Goal: Communication & Community: Ask a question

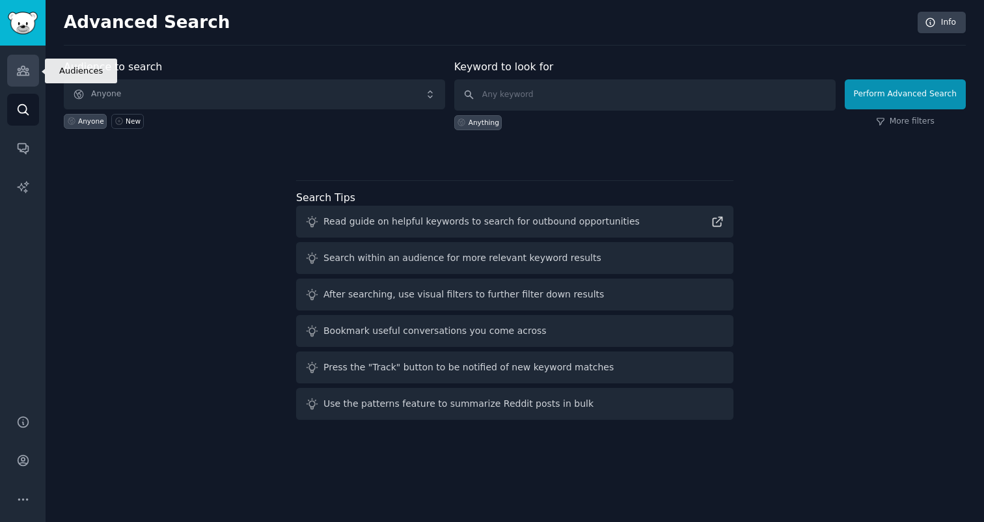
click at [16, 70] on icon "Sidebar" at bounding box center [23, 71] width 14 height 14
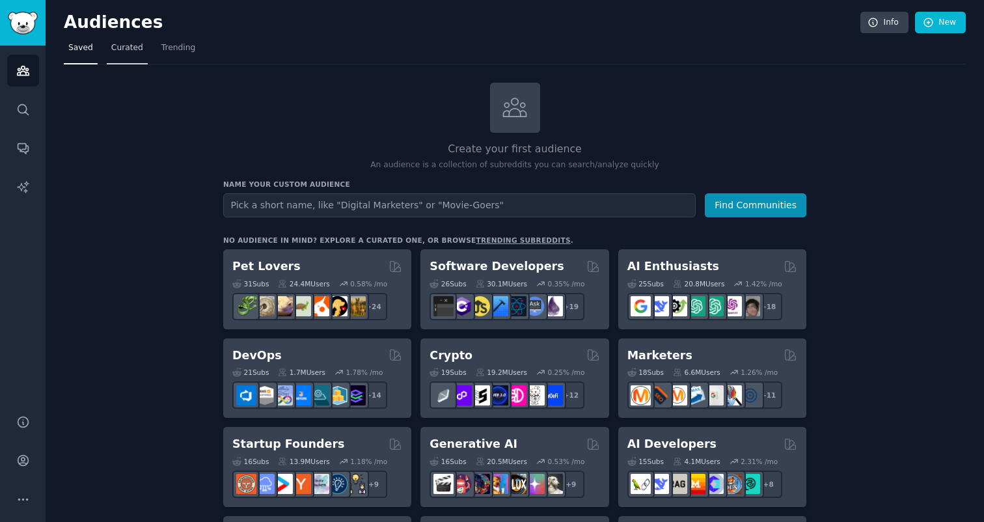
click at [144, 54] on link "Curated" at bounding box center [127, 51] width 41 height 27
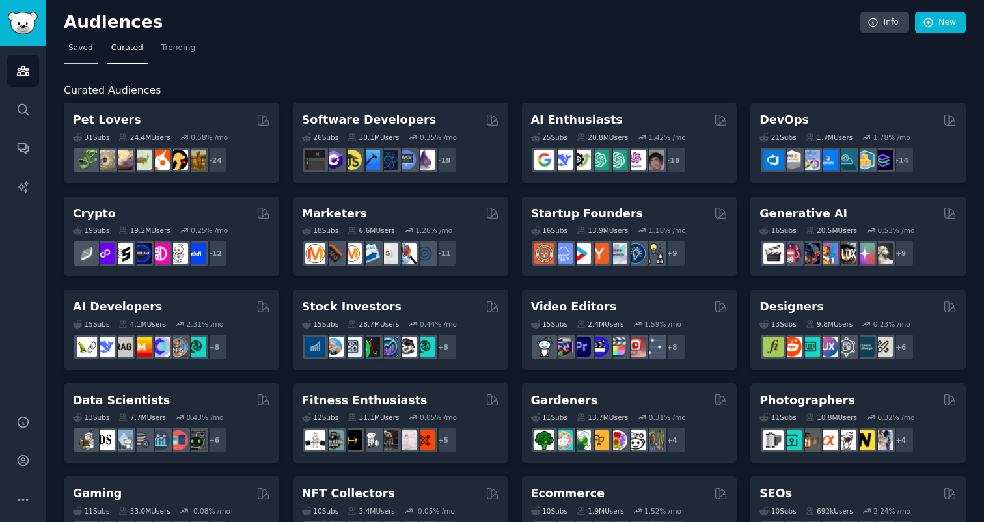
click at [83, 59] on link "Saved" at bounding box center [81, 51] width 34 height 27
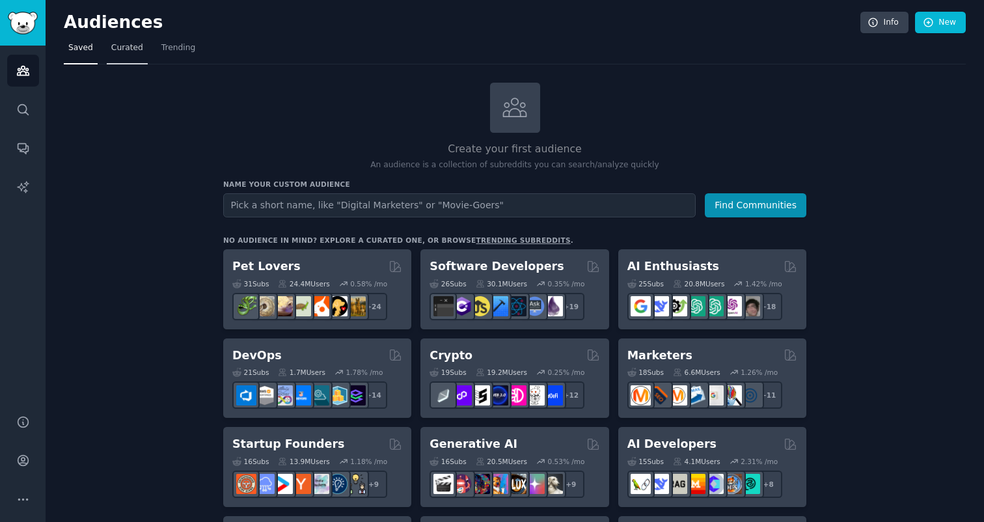
click at [132, 57] on link "Curated" at bounding box center [127, 51] width 41 height 27
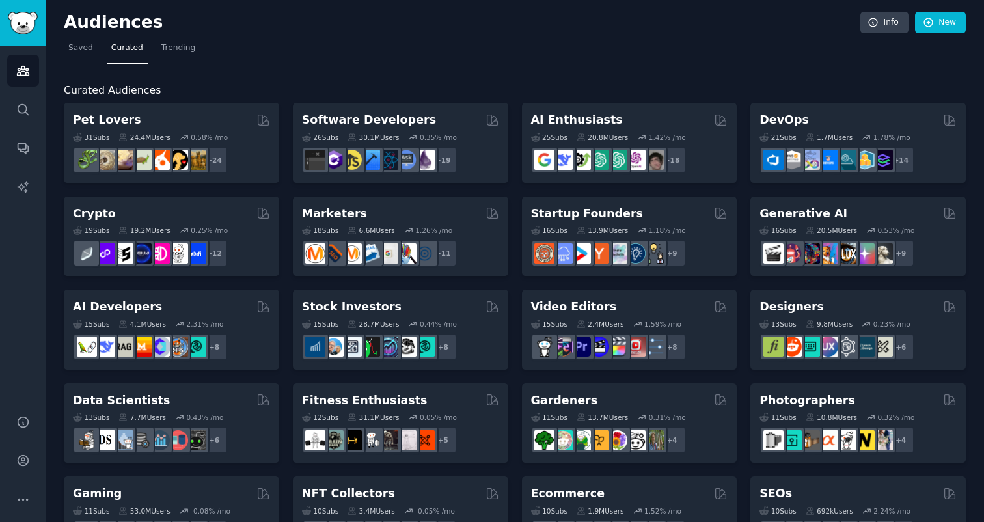
click at [58, 61] on div "Audiences Info New Saved Curated Trending Curated Audiences Pet Lovers 31 Sub s…" at bounding box center [515, 520] width 938 height 1041
click at [69, 61] on link "Saved" at bounding box center [81, 51] width 34 height 27
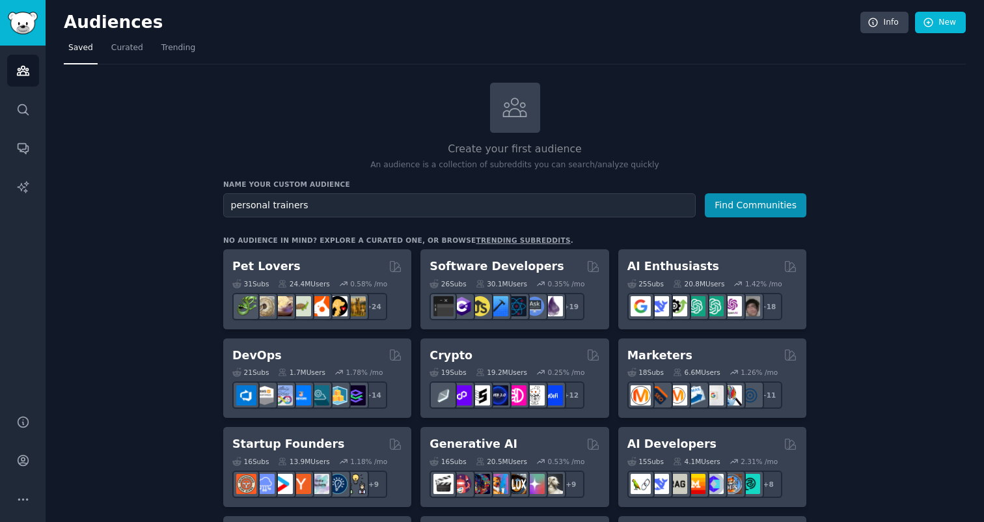
type input "personal trainers"
click at [705, 193] on button "Find Communities" at bounding box center [755, 205] width 101 height 24
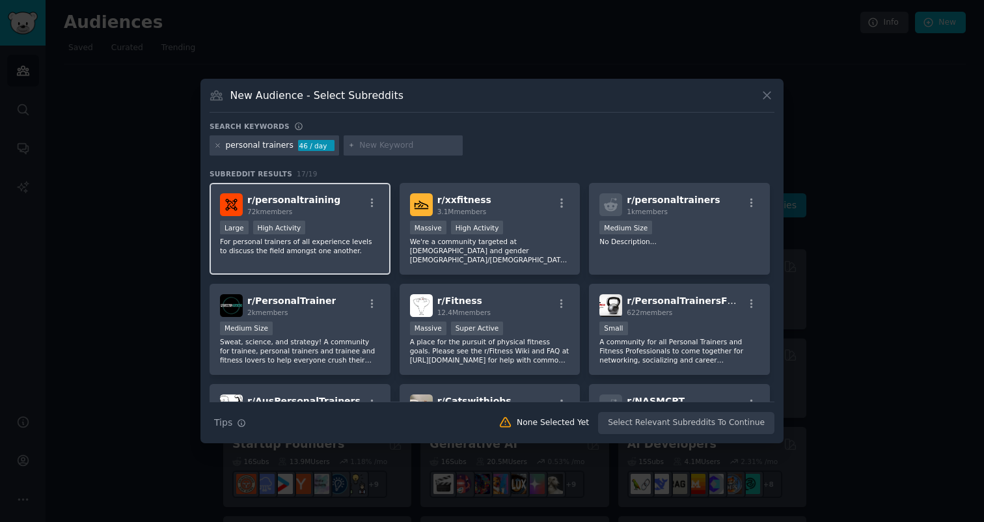
click at [335, 220] on div "r/ personaltraining 72k members Large High Activity For personal trainers of al…" at bounding box center [300, 229] width 181 height 92
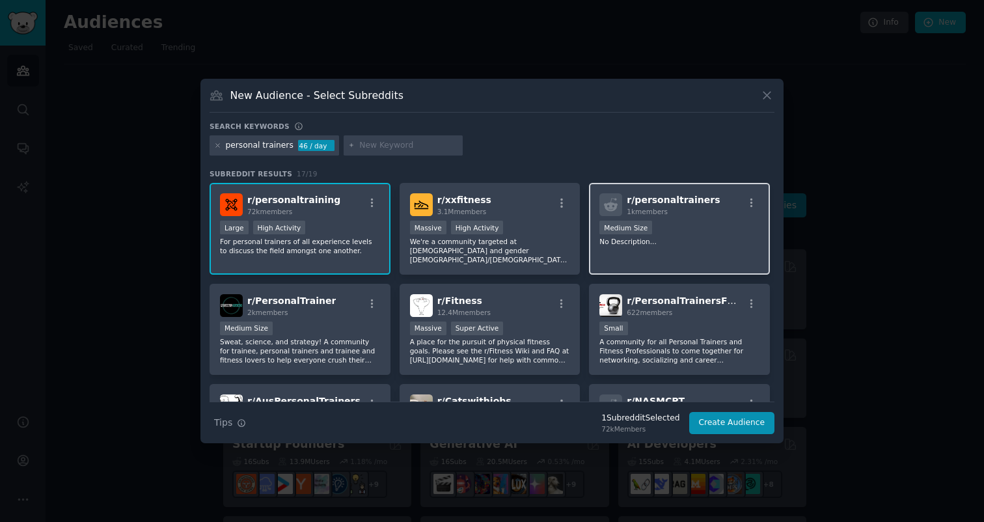
click at [634, 236] on div "1000 - 10,000 members Medium Size" at bounding box center [679, 229] width 160 height 16
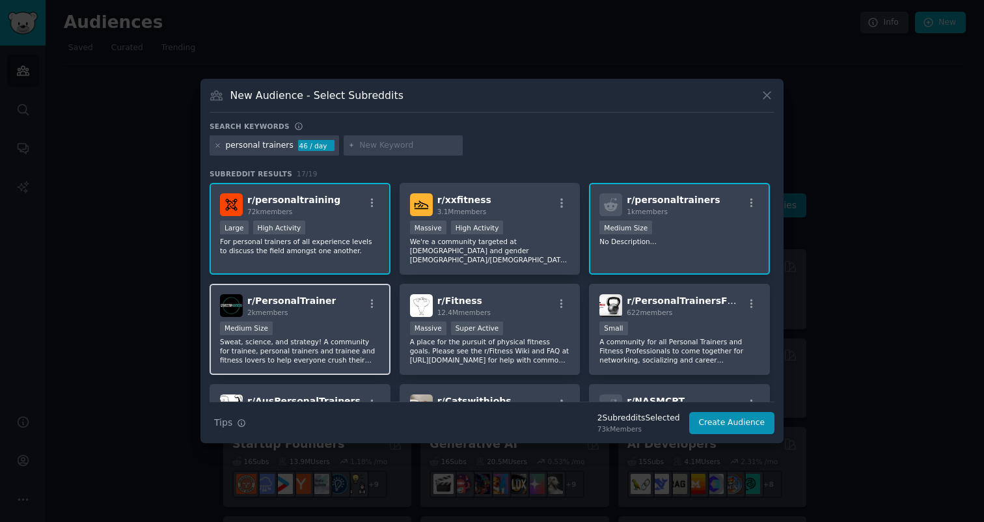
click at [321, 323] on div "Medium Size" at bounding box center [300, 329] width 160 height 16
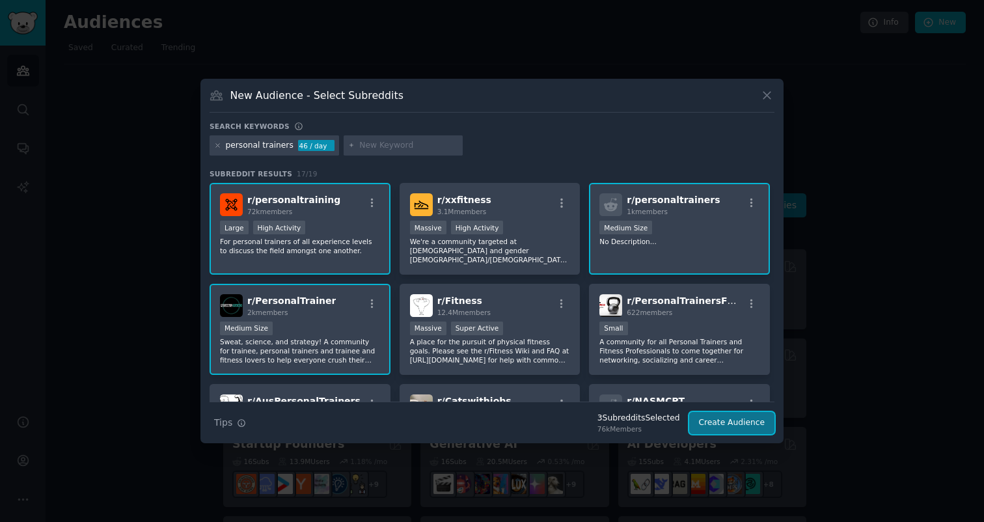
click at [725, 429] on button "Create Audience" at bounding box center [732, 423] width 86 height 22
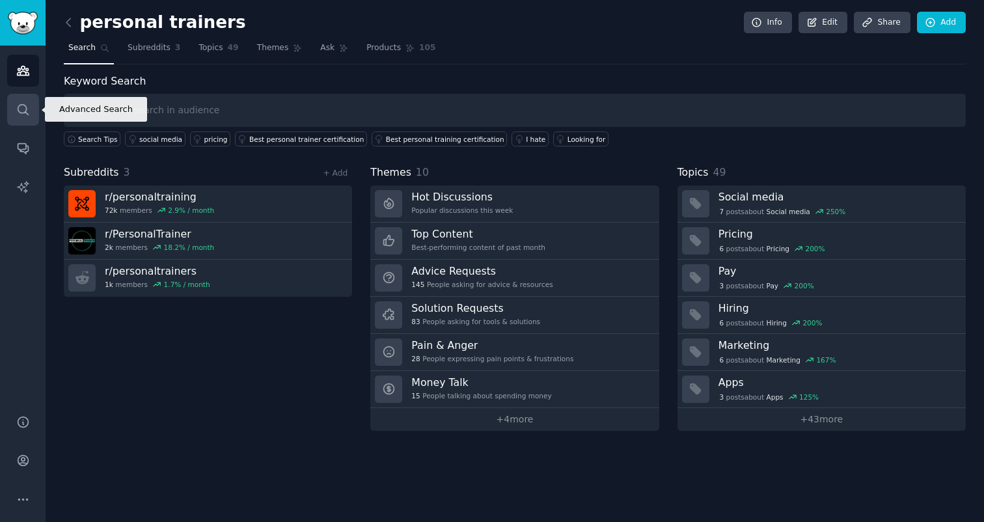
click at [32, 103] on link "Search" at bounding box center [23, 110] width 32 height 32
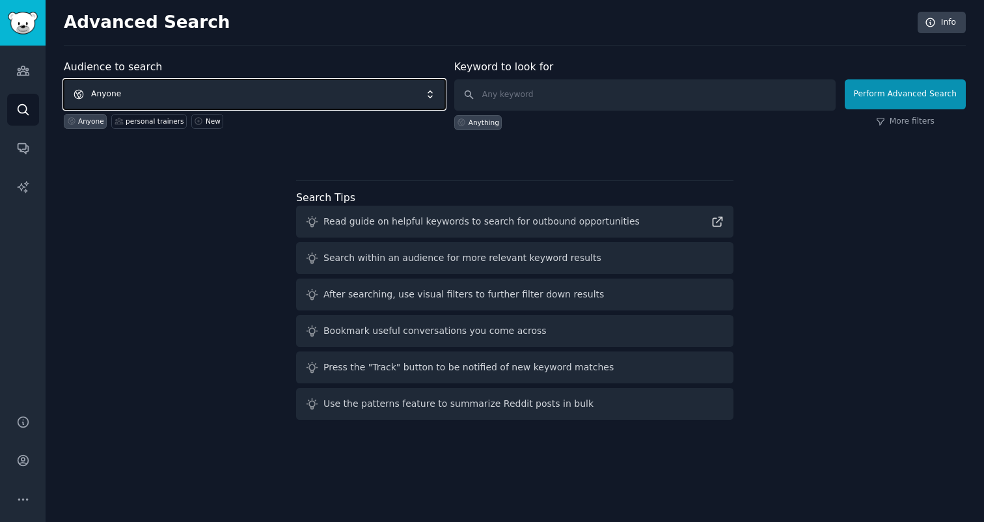
click at [131, 102] on span "Anyone" at bounding box center [254, 94] width 381 height 30
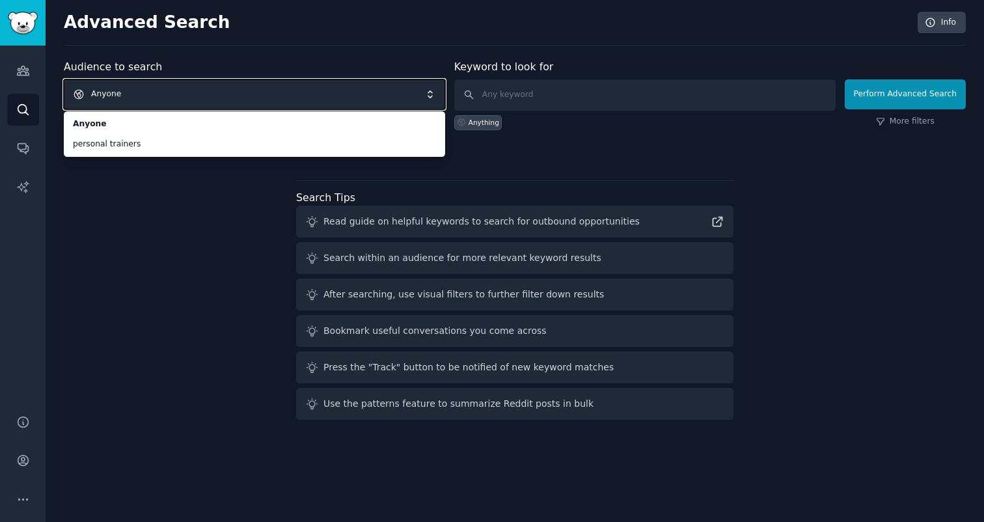
click at [167, 90] on span "Anyone" at bounding box center [254, 94] width 381 height 30
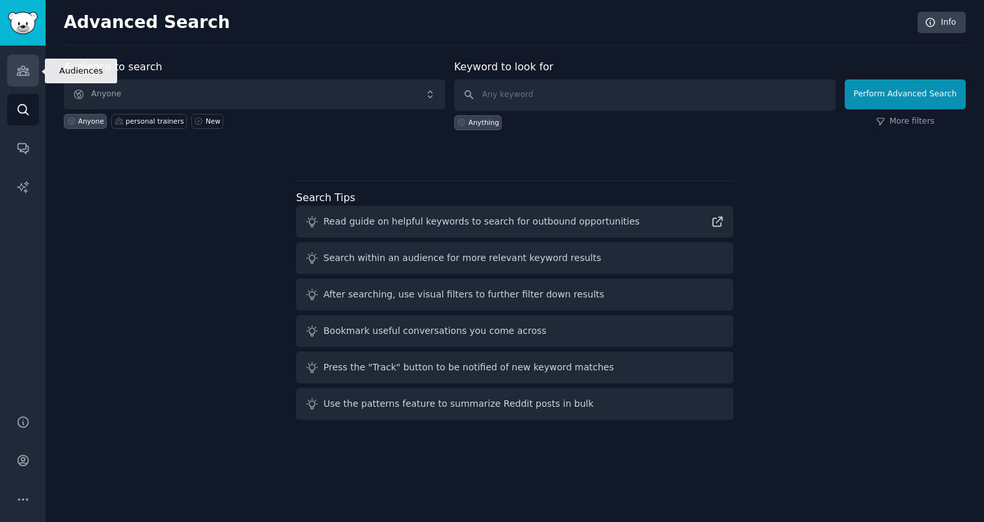
click at [23, 71] on icon "Sidebar" at bounding box center [23, 70] width 12 height 9
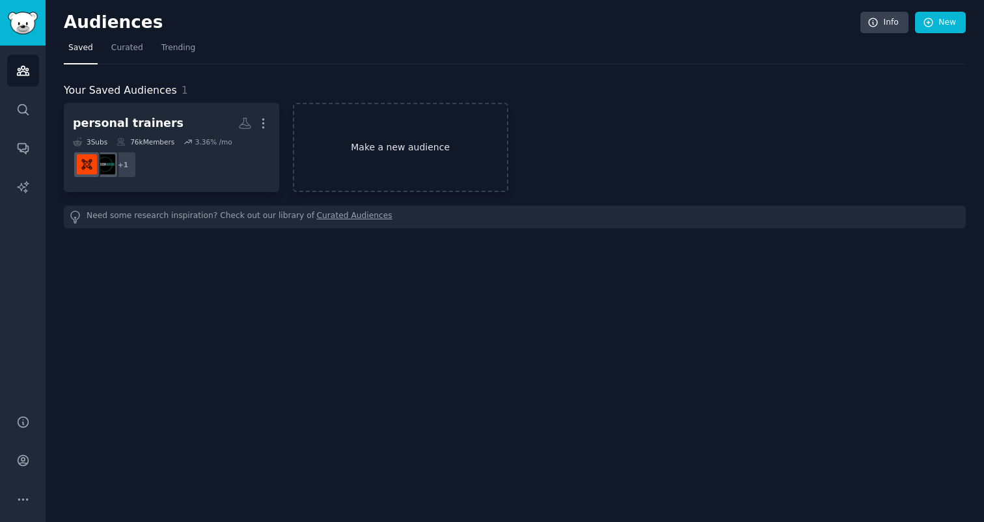
click at [358, 172] on link "Make a new audience" at bounding box center [400, 147] width 215 height 89
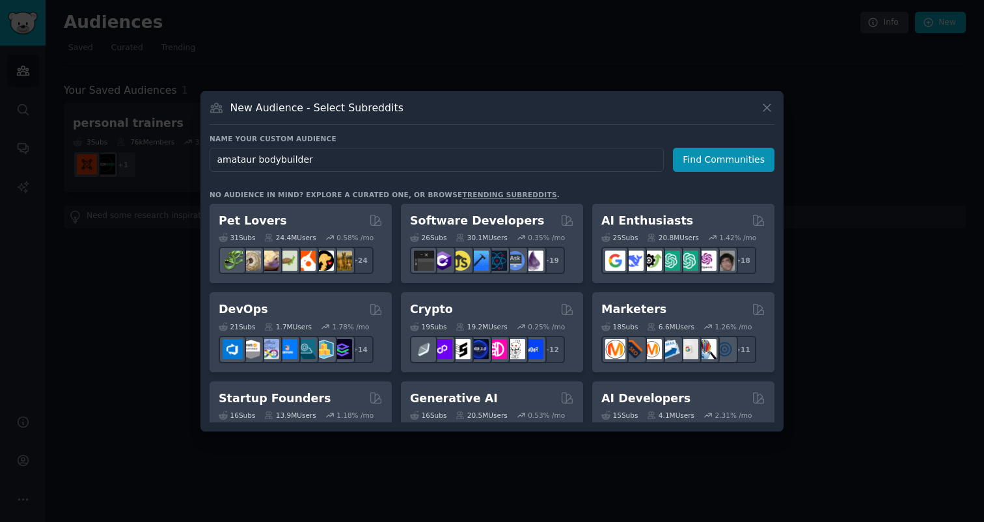
type input "amataur bodybuilders"
click button "Find Communities" at bounding box center [723, 160] width 101 height 24
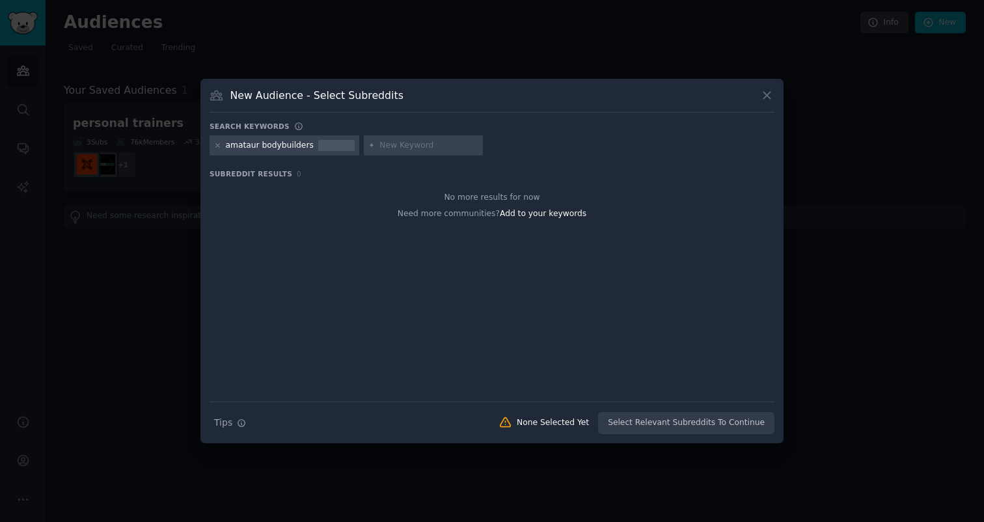
click at [306, 145] on div "amataur bodybuilders" at bounding box center [270, 146] width 88 height 12
drag, startPoint x: 256, startPoint y: 147, endPoint x: 215, endPoint y: 137, distance: 42.1
click at [215, 139] on div "amataur bodybuilders" at bounding box center [285, 145] width 150 height 21
click at [296, 145] on div "amataur bodybuilders" at bounding box center [270, 146] width 88 height 12
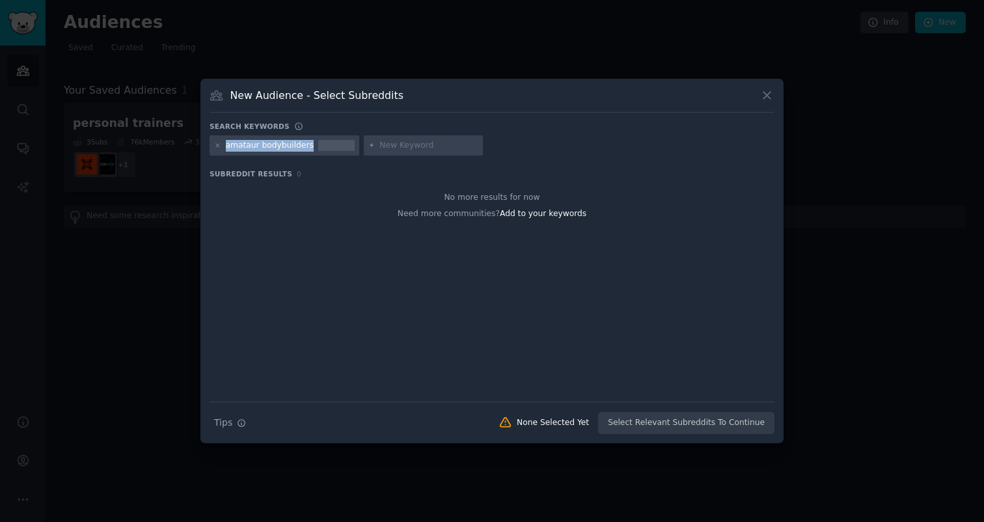
click at [296, 145] on div "amataur bodybuilders" at bounding box center [270, 146] width 88 height 12
click at [217, 146] on icon at bounding box center [217, 145] width 3 height 3
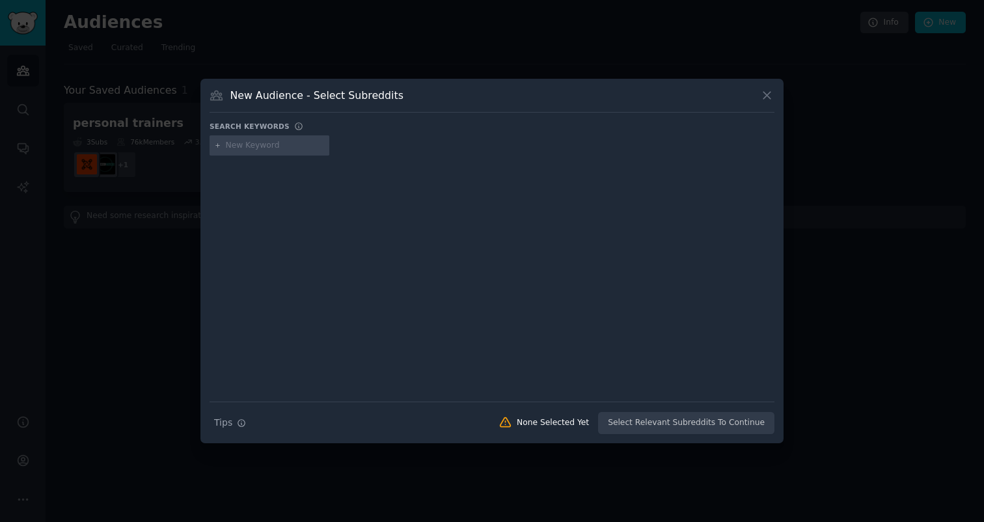
click at [247, 146] on input "text" at bounding box center [275, 146] width 99 height 12
type input "bodybuilders"
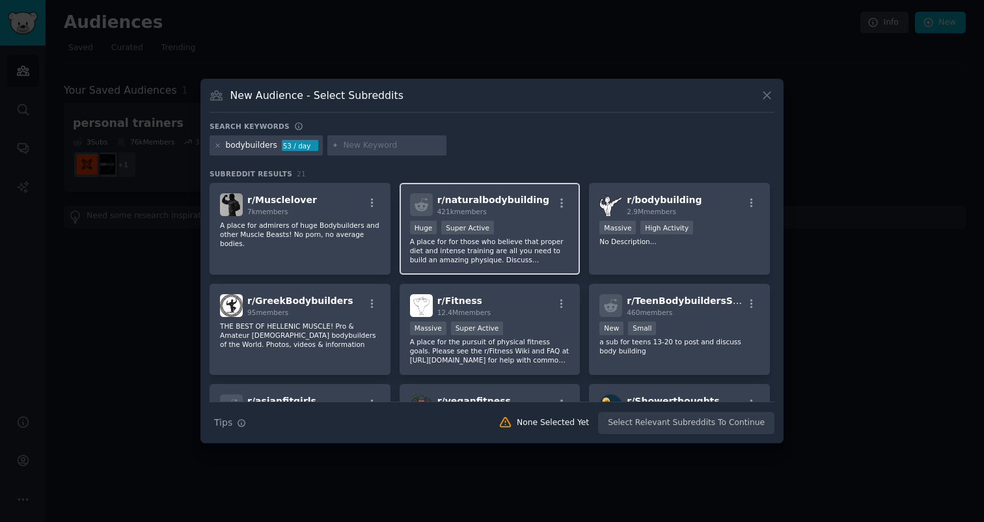
click at [552, 224] on div "Huge Super Active" at bounding box center [490, 229] width 160 height 16
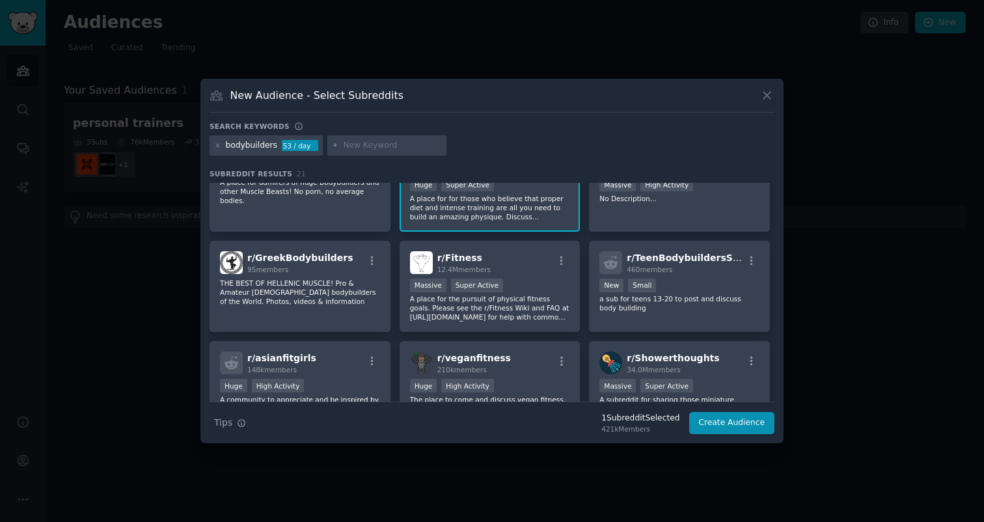
scroll to position [49, 0]
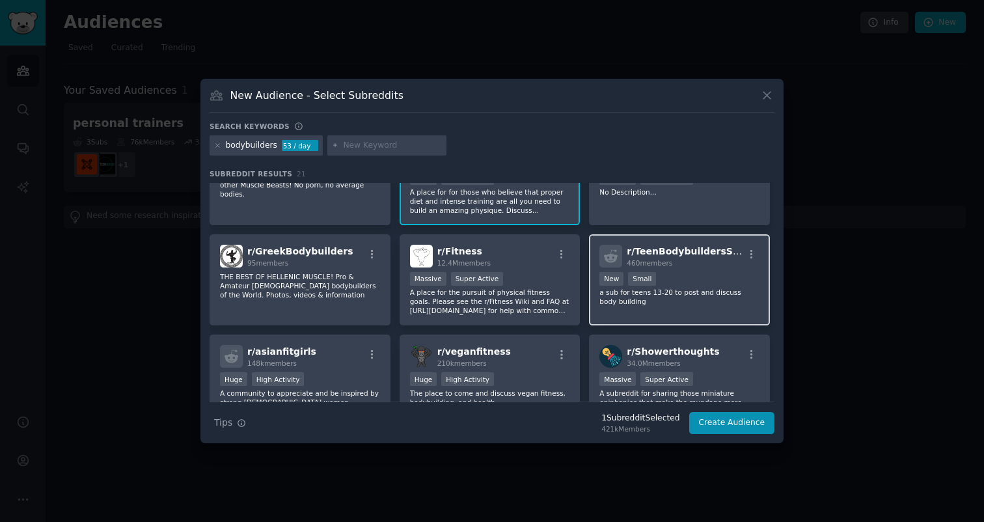
click at [676, 282] on div "New Small" at bounding box center [679, 280] width 160 height 16
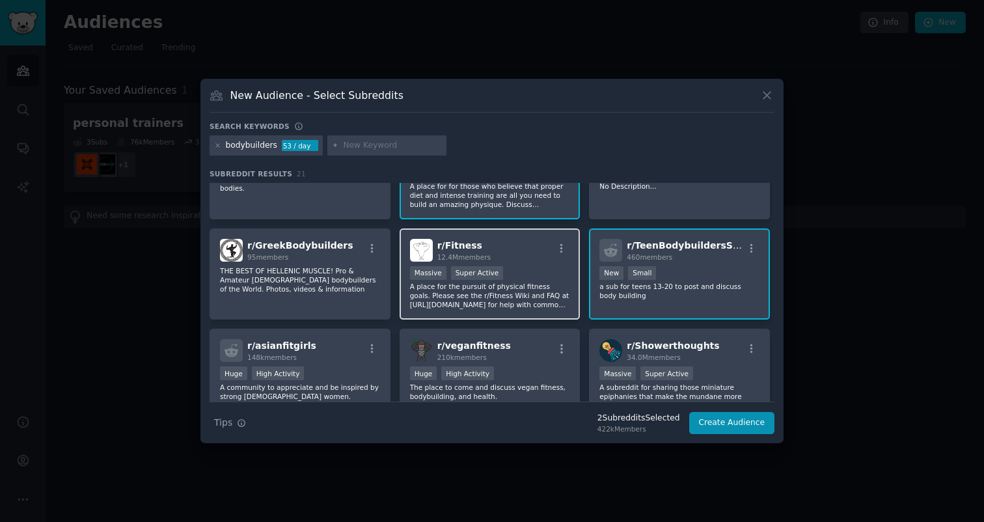
scroll to position [59, 0]
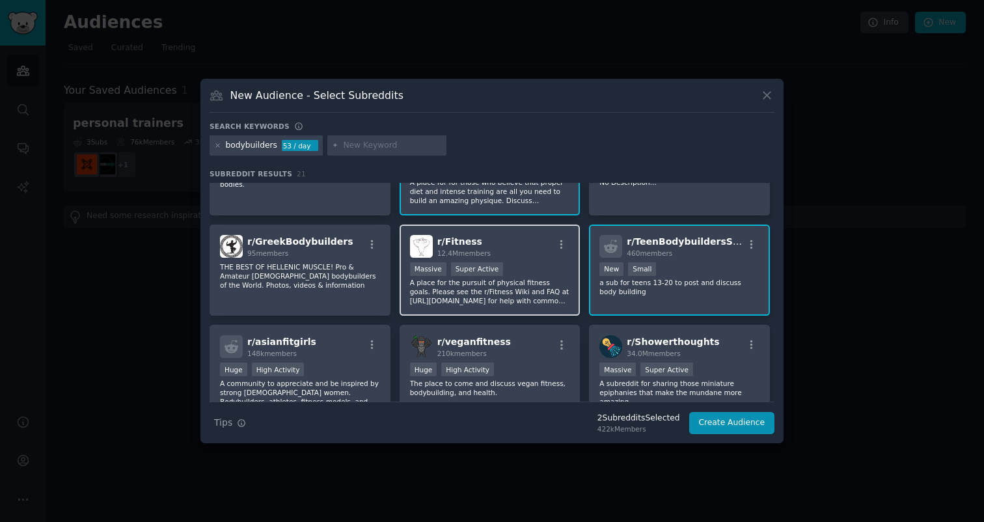
click at [511, 299] on p "A place for the pursuit of physical fitness goals. Please see the r/Fitness Wik…" at bounding box center [490, 291] width 160 height 27
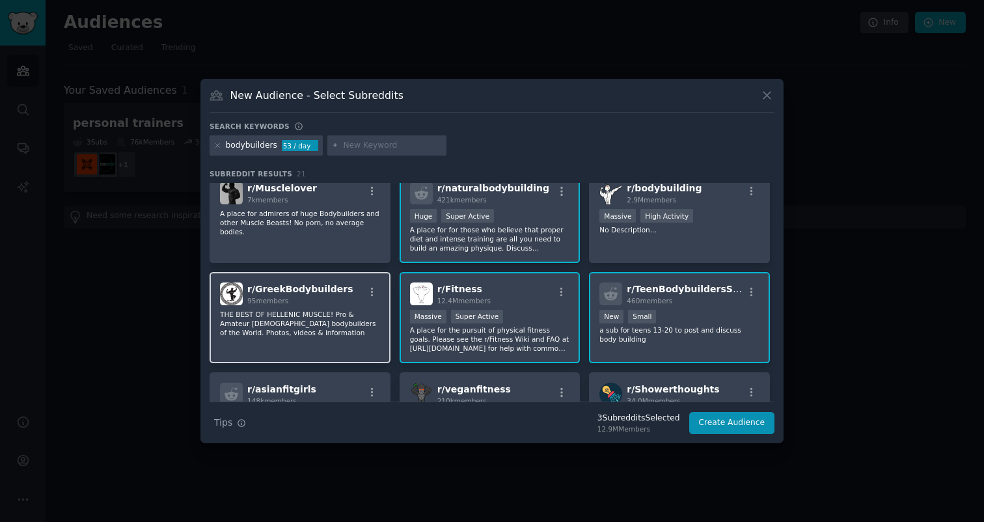
scroll to position [0, 0]
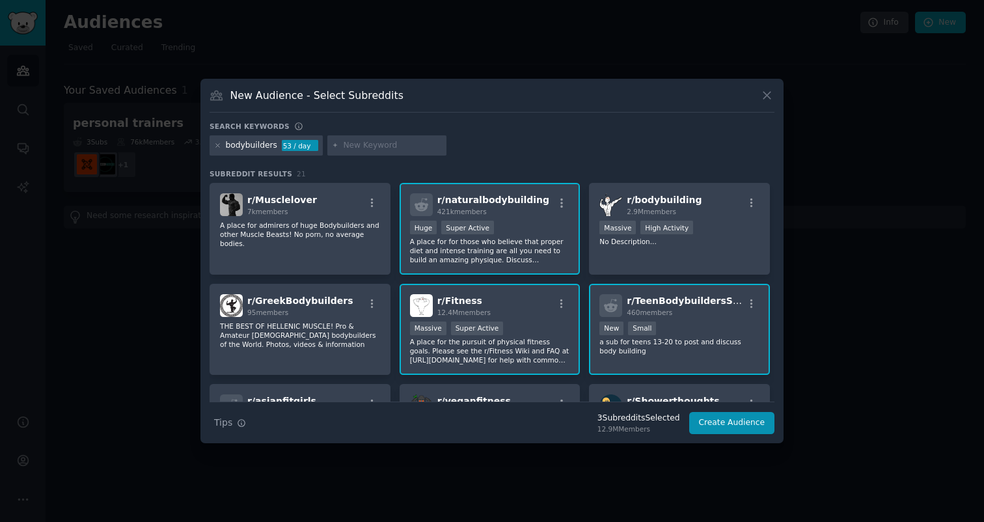
click at [643, 350] on p "a sub for teens 13-20 to post and discuss body building" at bounding box center [679, 346] width 160 height 18
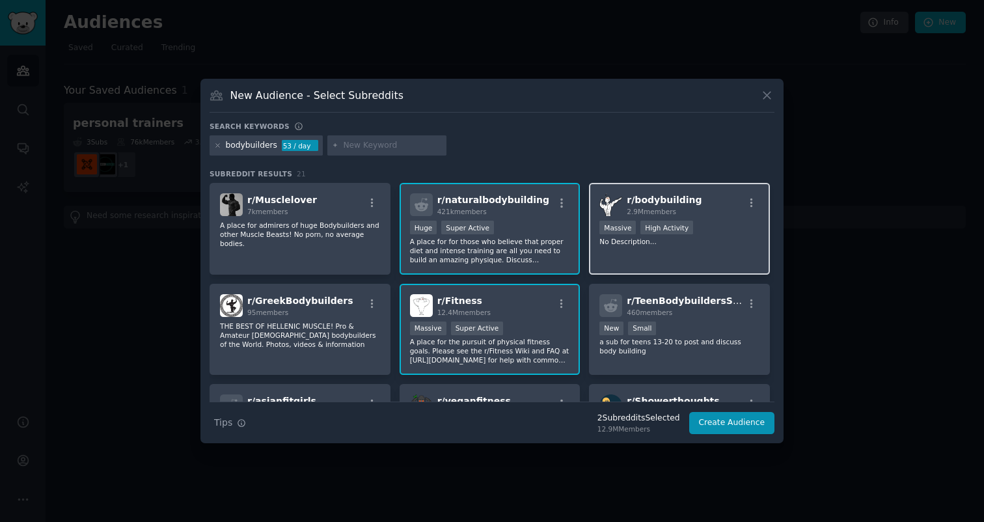
click at [635, 253] on div "r/ bodybuilding 2.9M members Massive High Activity No Description..." at bounding box center [679, 229] width 181 height 92
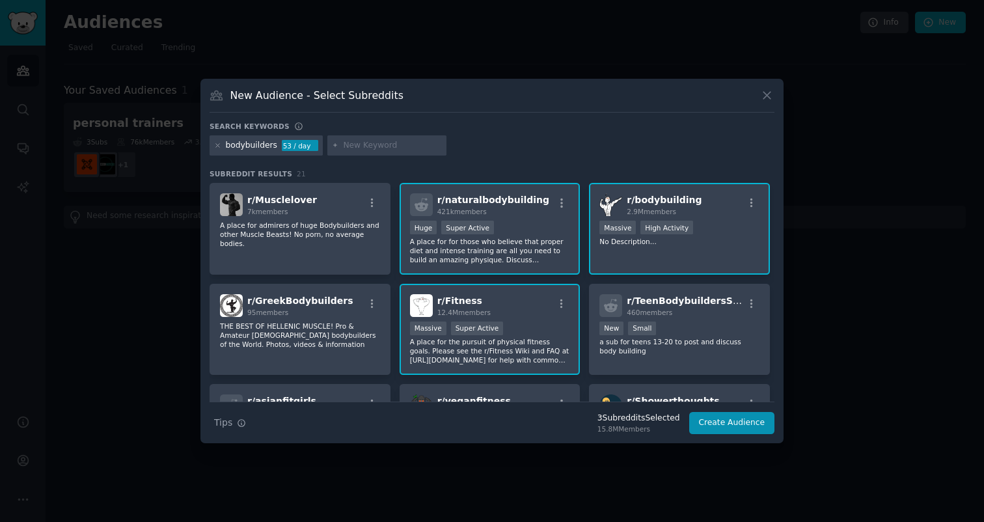
click at [543, 336] on div "Massive Super Active" at bounding box center [490, 329] width 160 height 16
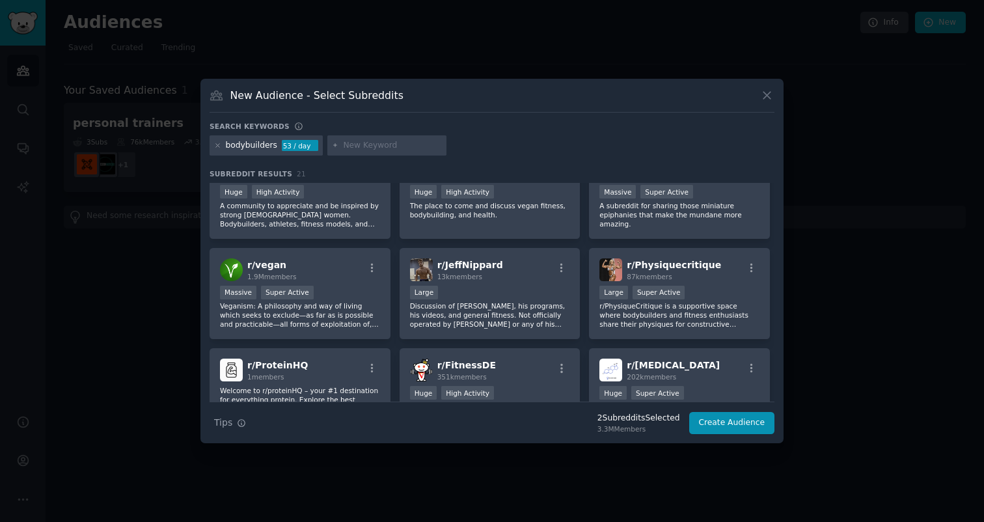
scroll to position [109, 0]
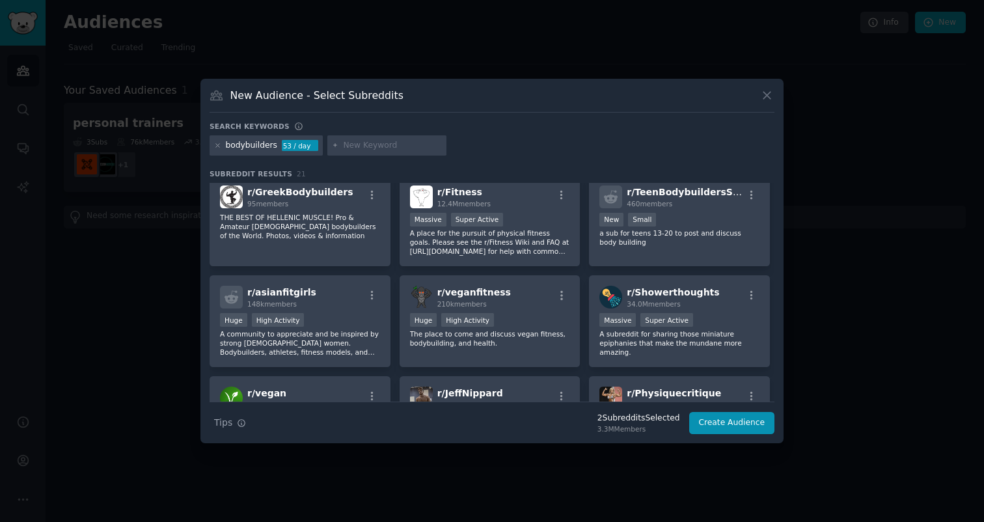
click at [263, 146] on div "bodybuilders" at bounding box center [251, 146] width 51 height 12
click at [363, 148] on input "text" at bounding box center [392, 146] width 99 height 12
type input "macrofactor"
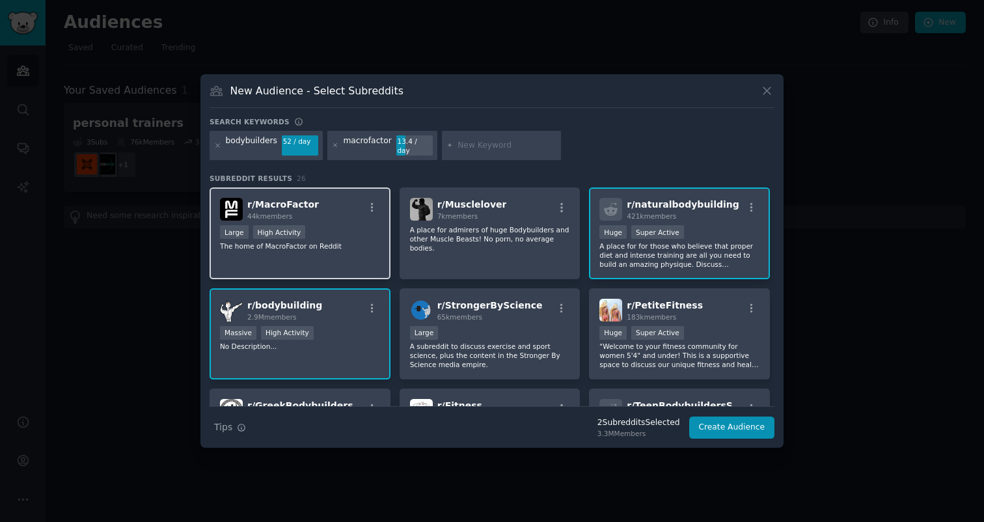
click at [357, 234] on div "Large High Activity" at bounding box center [300, 233] width 160 height 16
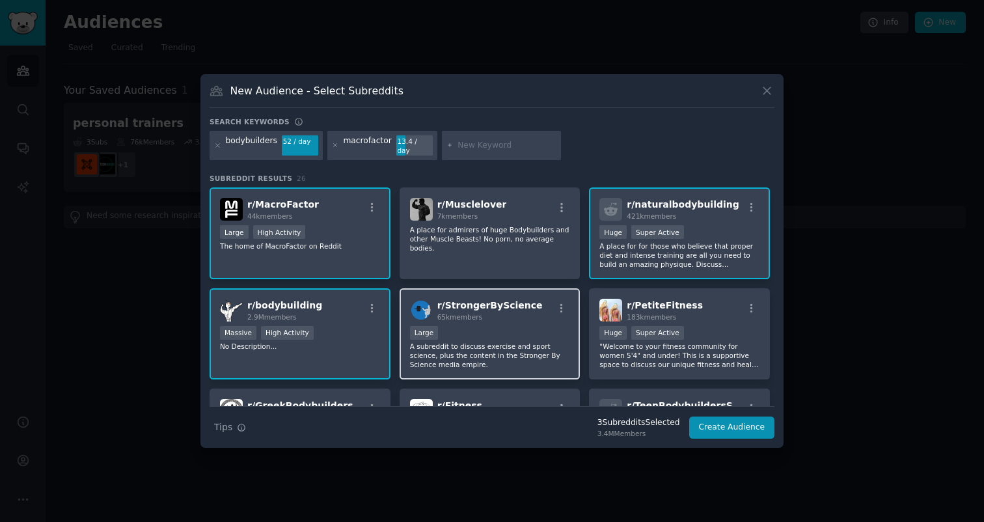
click at [485, 312] on div "65k members" at bounding box center [489, 316] width 105 height 9
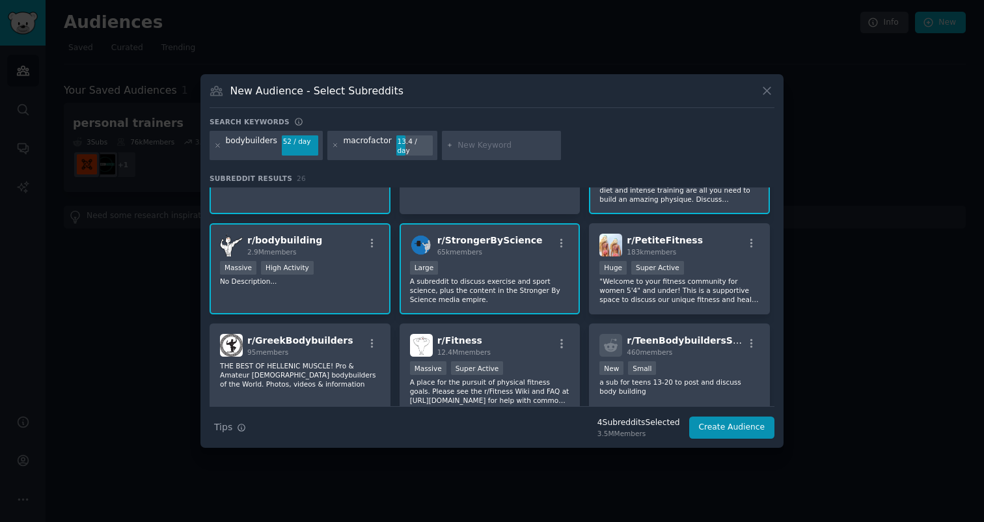
scroll to position [64, 0]
click at [741, 420] on button "Create Audience" at bounding box center [732, 427] width 86 height 22
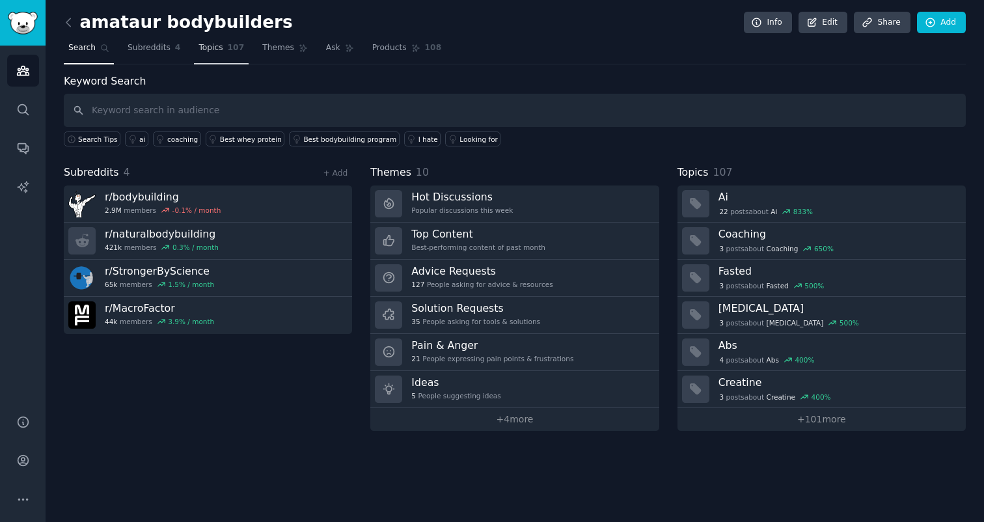
click at [236, 46] on span "107" at bounding box center [236, 48] width 17 height 12
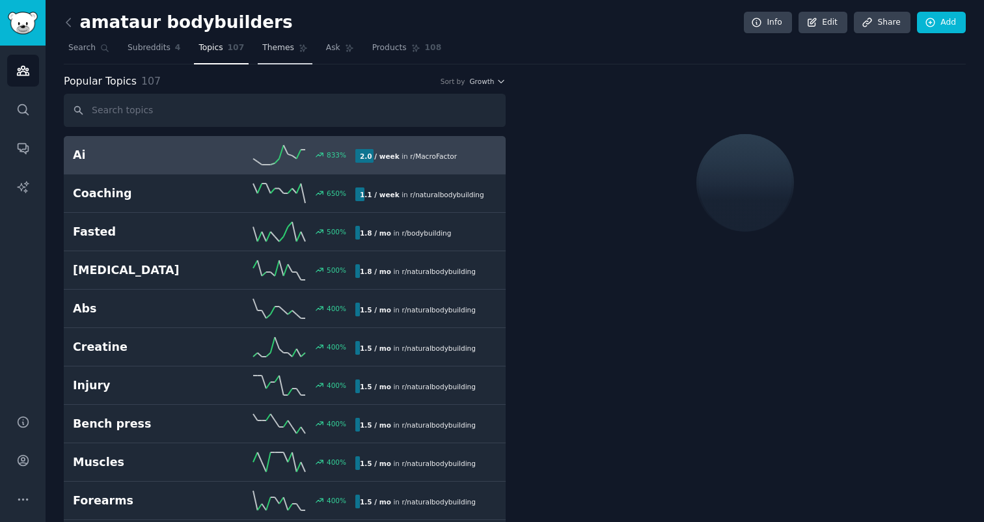
click at [285, 46] on span "Themes" at bounding box center [278, 48] width 32 height 12
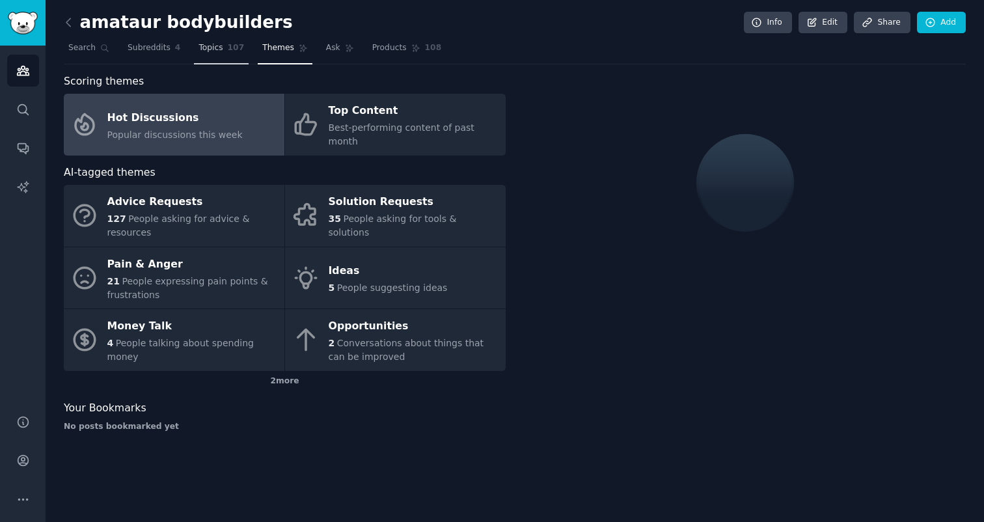
click at [223, 59] on link "Topics 107" at bounding box center [221, 51] width 55 height 27
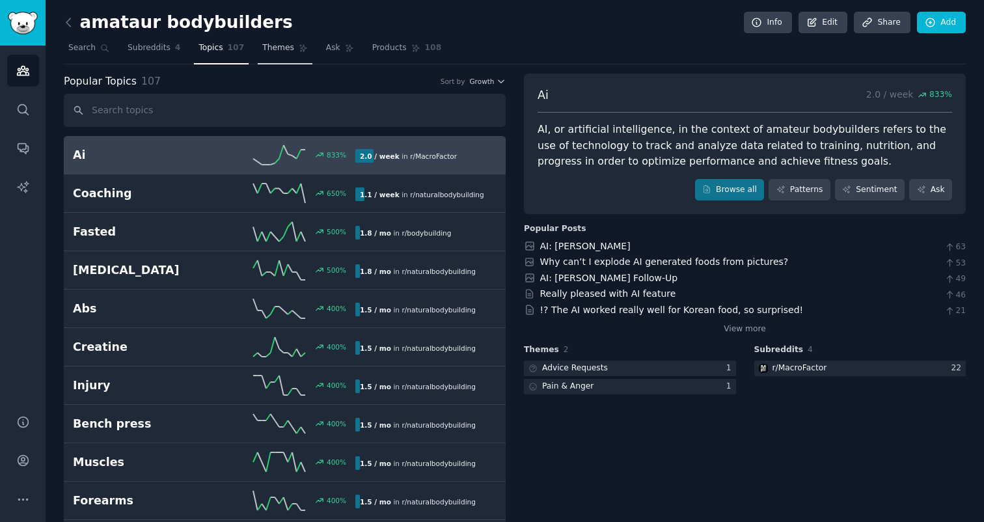
click at [271, 52] on span "Themes" at bounding box center [278, 48] width 32 height 12
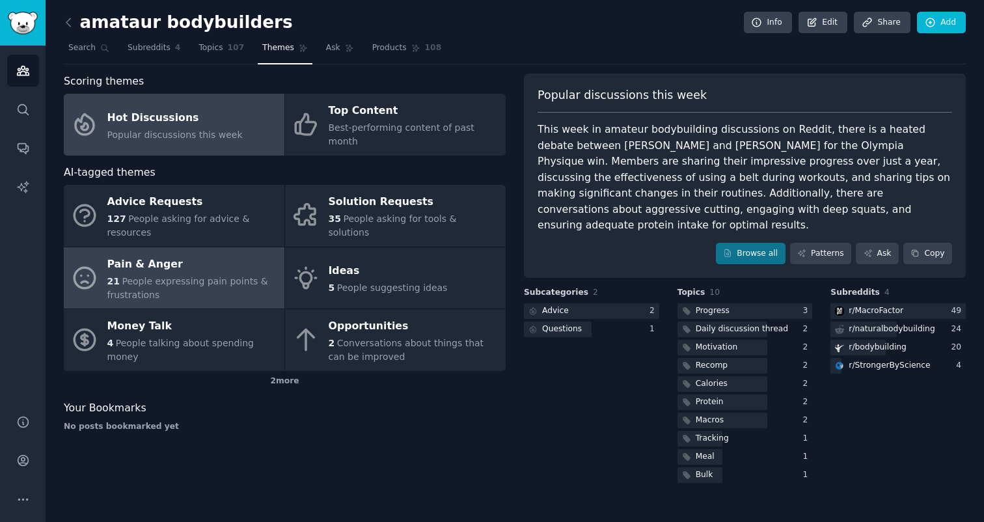
click at [229, 247] on link "Pain & Anger 21 People expressing pain points & frustrations" at bounding box center [174, 278] width 221 height 62
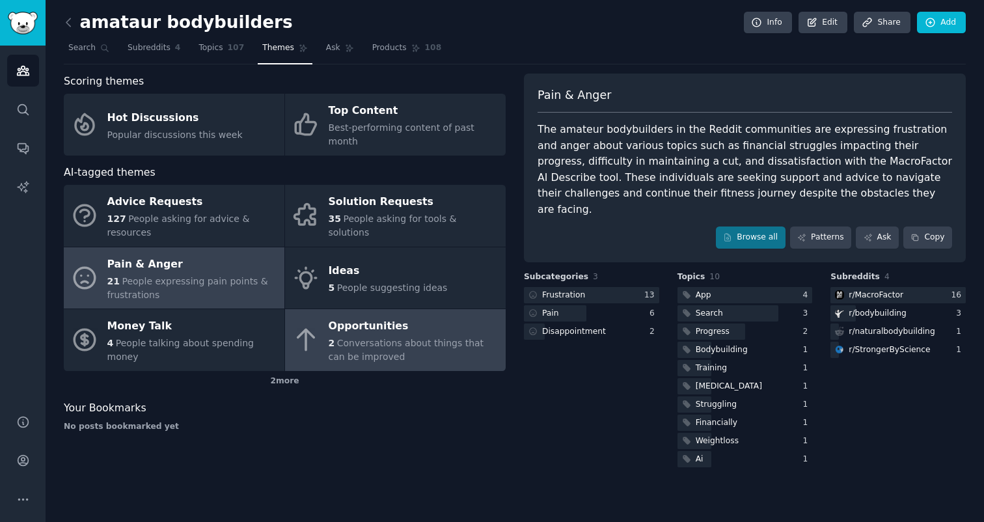
click at [383, 338] on div "2 Conversations about things that can be improved" at bounding box center [414, 349] width 170 height 27
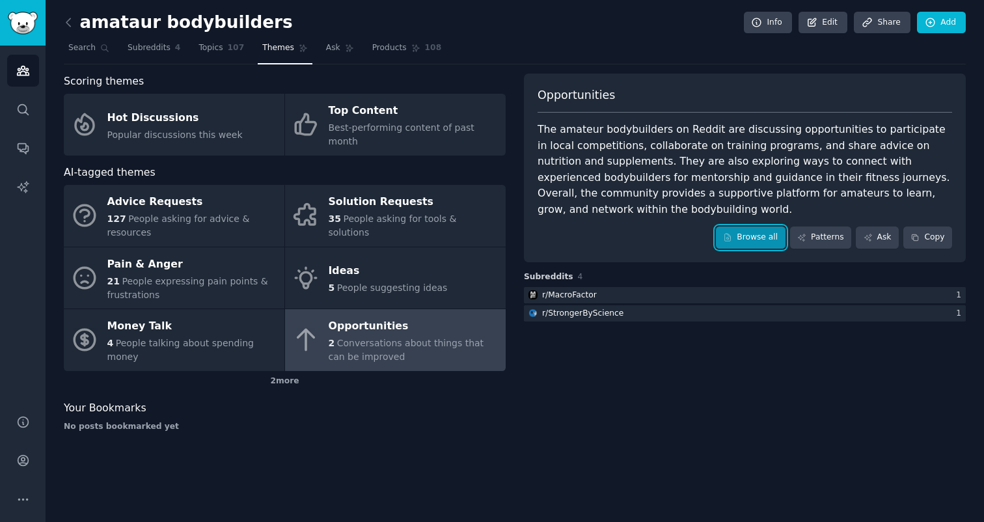
click at [757, 240] on link "Browse all" at bounding box center [751, 237] width 70 height 22
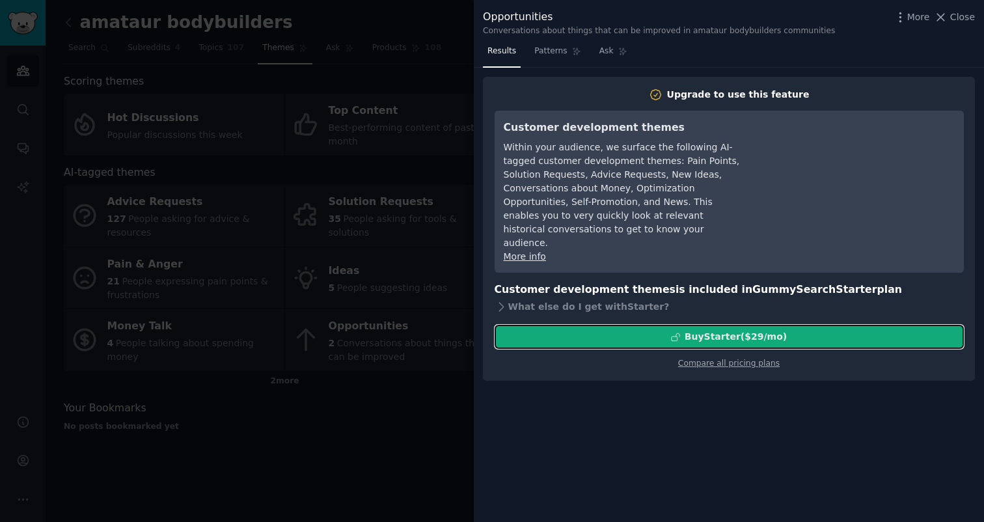
click at [723, 330] on div "Buy Starter ($ 29 /mo )" at bounding box center [735, 337] width 102 height 14
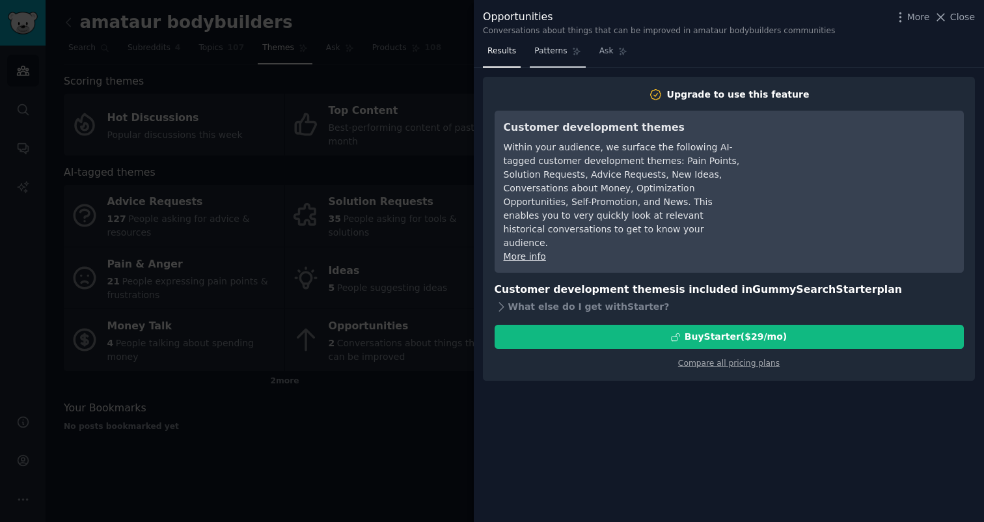
click at [560, 59] on link "Patterns" at bounding box center [557, 54] width 55 height 27
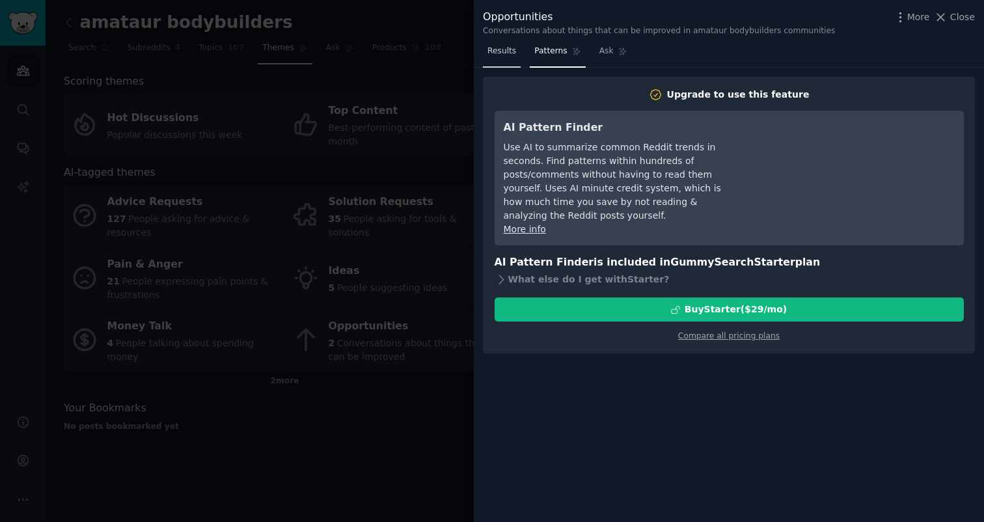
click at [519, 58] on link "Results" at bounding box center [502, 54] width 38 height 27
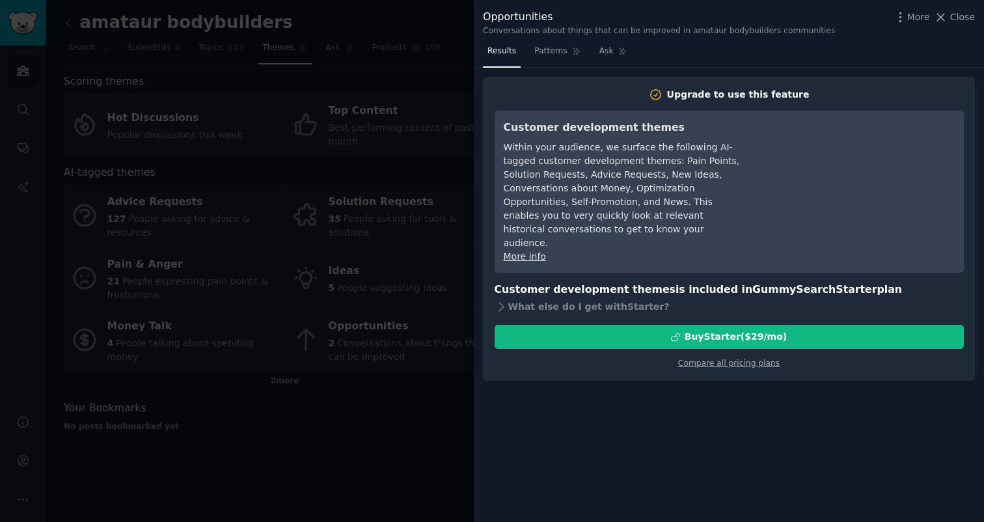
click at [436, 215] on div at bounding box center [492, 261] width 984 height 522
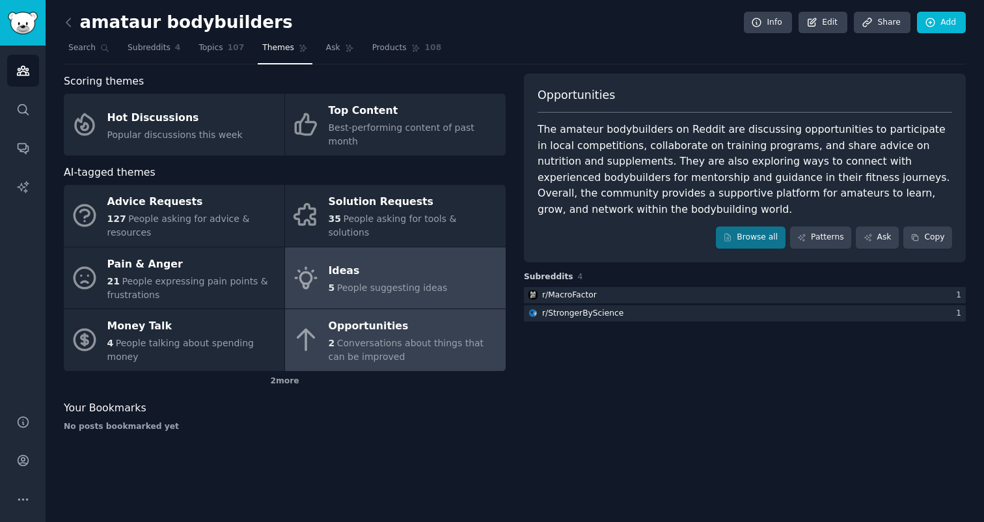
click at [455, 283] on link "Ideas 5 People suggesting ideas" at bounding box center [395, 278] width 221 height 62
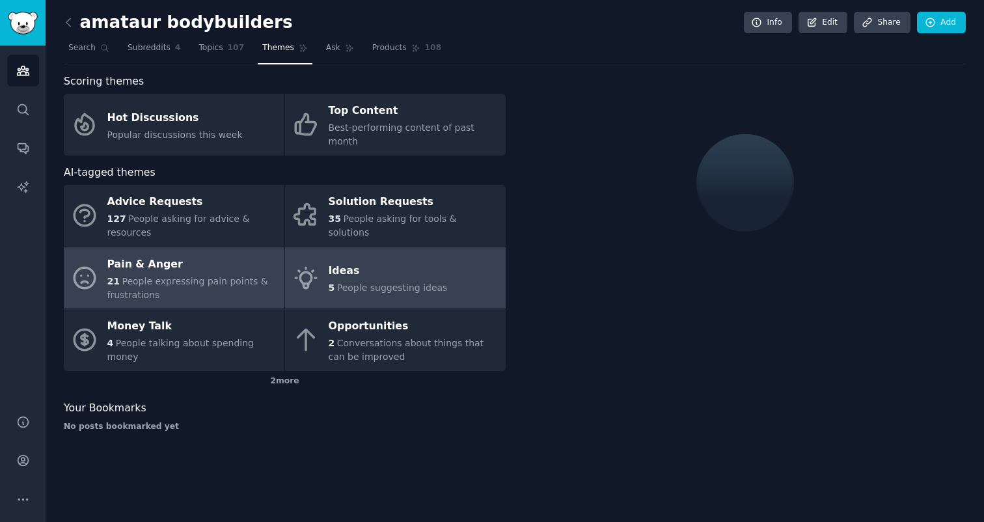
click at [229, 276] on span "People expressing pain points & frustrations" at bounding box center [187, 288] width 161 height 24
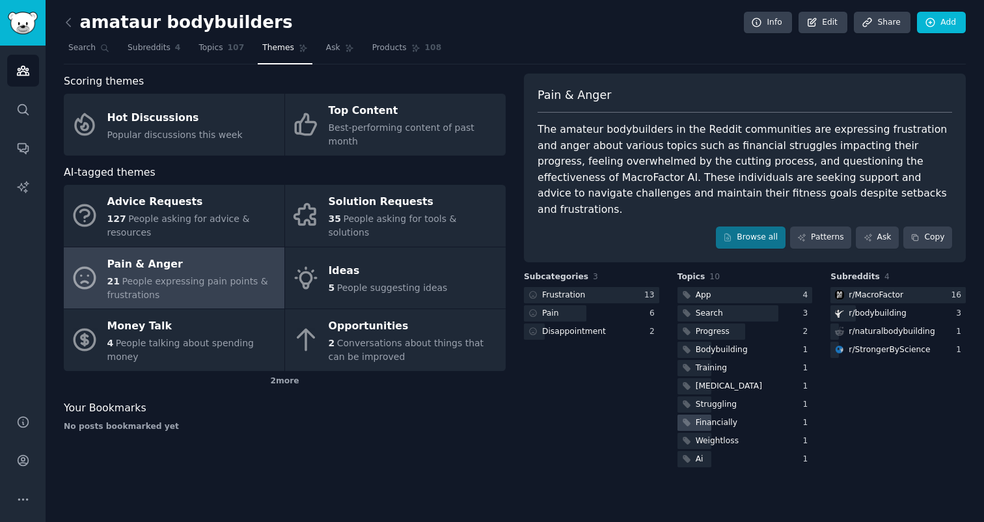
click at [697, 417] on div "Financially" at bounding box center [717, 423] width 42 height 12
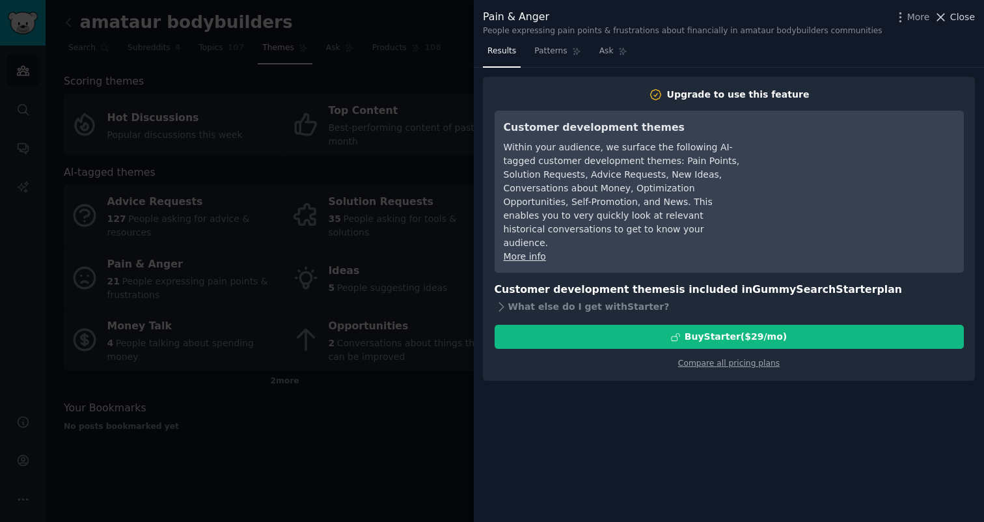
click at [949, 20] on button "Close" at bounding box center [954, 17] width 41 height 14
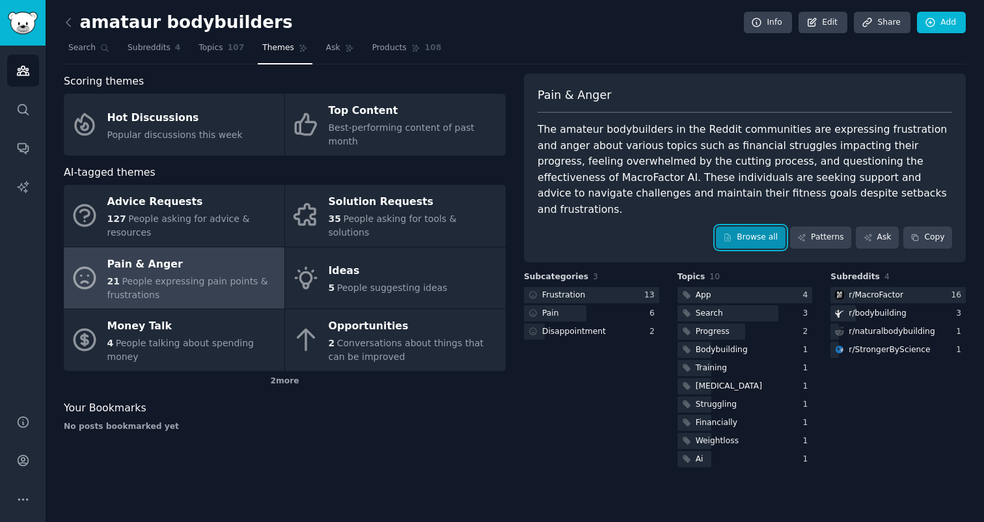
click at [770, 226] on link "Browse all" at bounding box center [751, 237] width 70 height 22
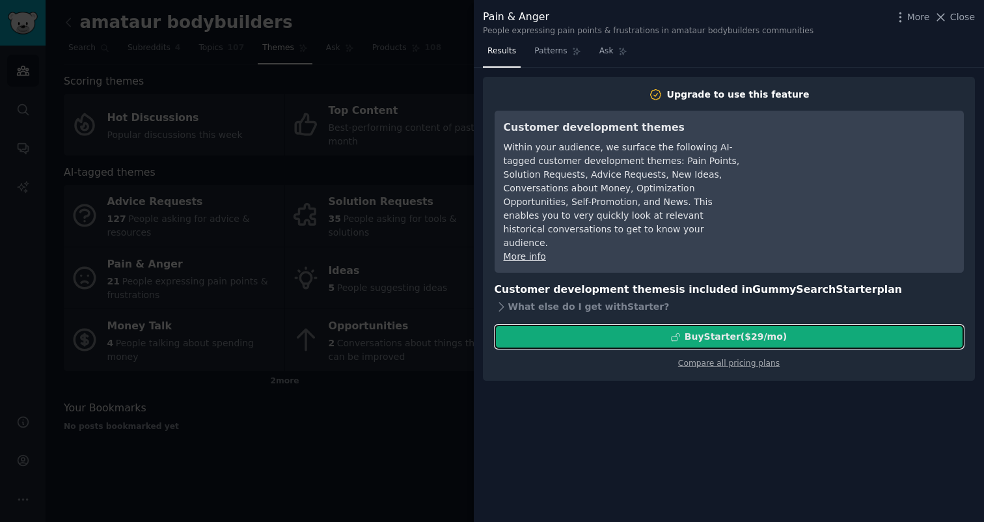
click at [719, 330] on div "Buy Starter ($ 29 /mo )" at bounding box center [735, 337] width 102 height 14
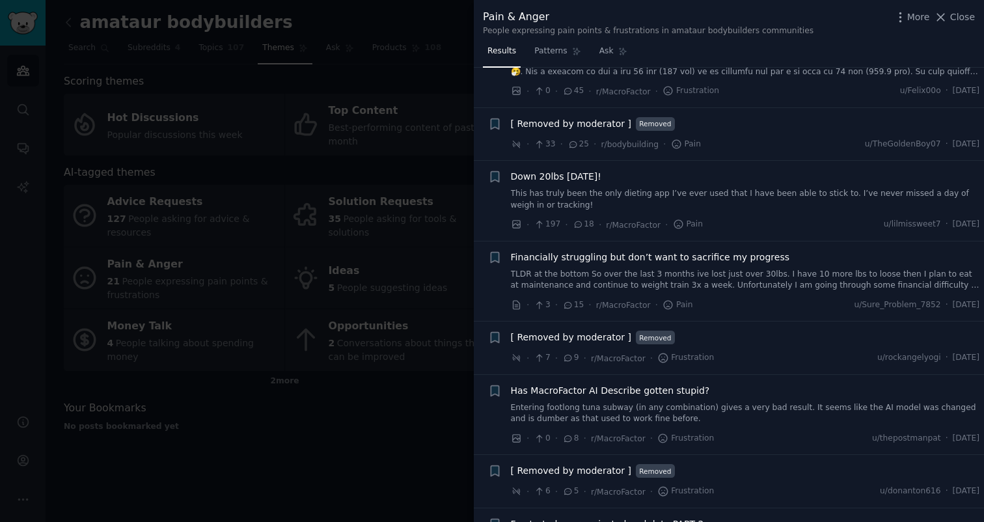
click at [714, 270] on link "TLDR at the bottom So over the last 3 months ive lost just over 30lbs. I have 1…" at bounding box center [745, 280] width 469 height 23
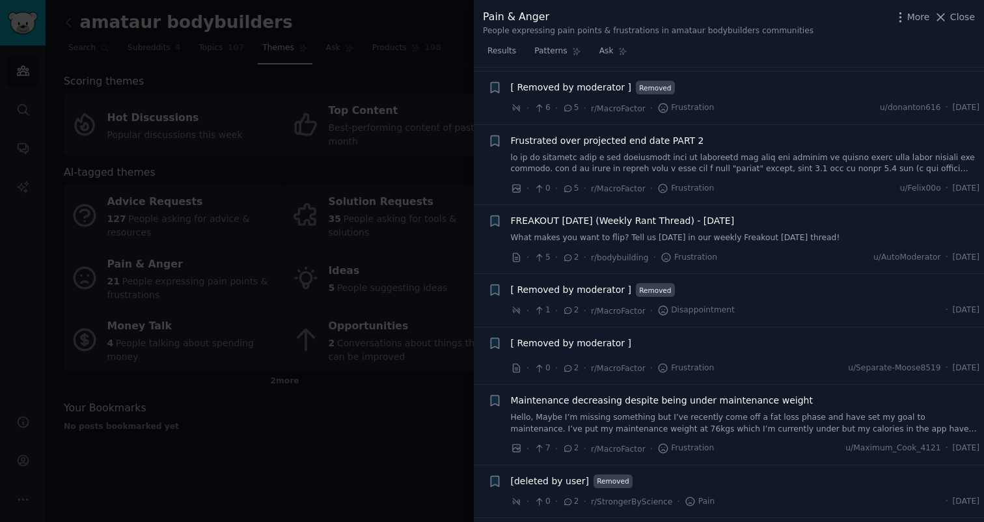
scroll to position [912, 0]
click at [432, 457] on div at bounding box center [492, 261] width 984 height 522
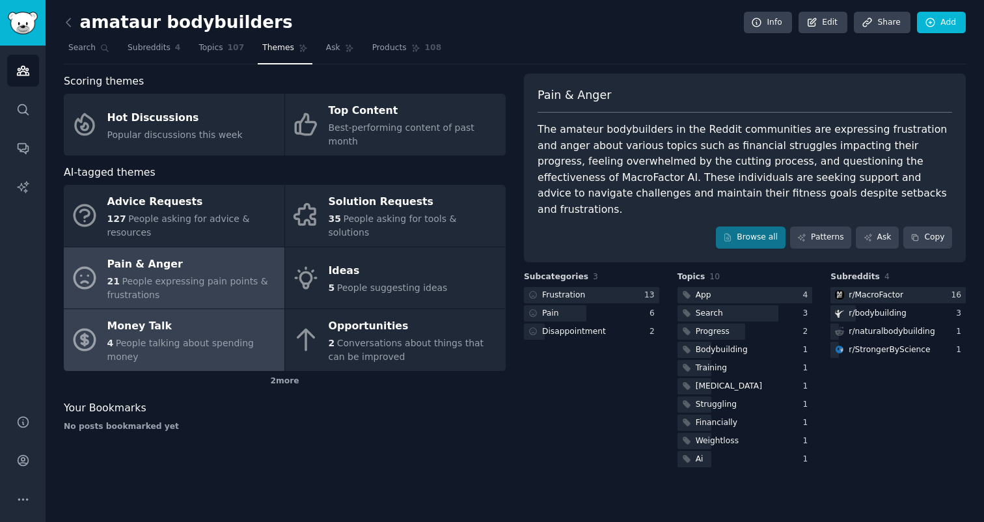
click at [204, 327] on div "Money Talk" at bounding box center [192, 326] width 170 height 21
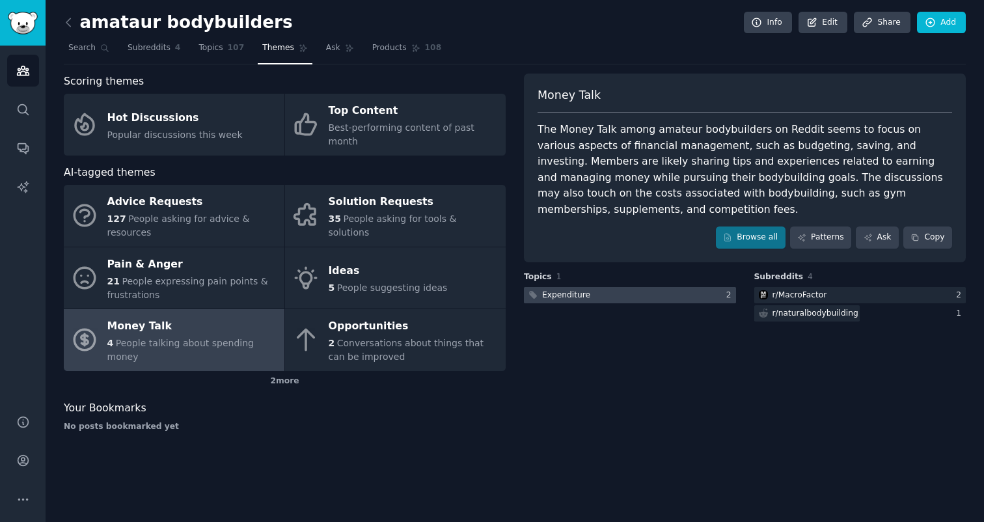
click at [638, 294] on div at bounding box center [630, 295] width 212 height 16
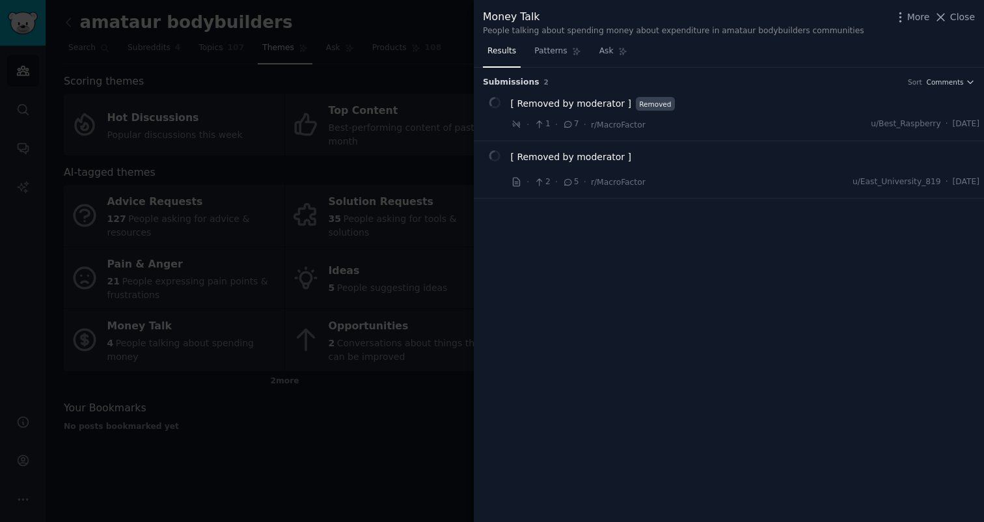
click at [196, 74] on div at bounding box center [492, 261] width 984 height 522
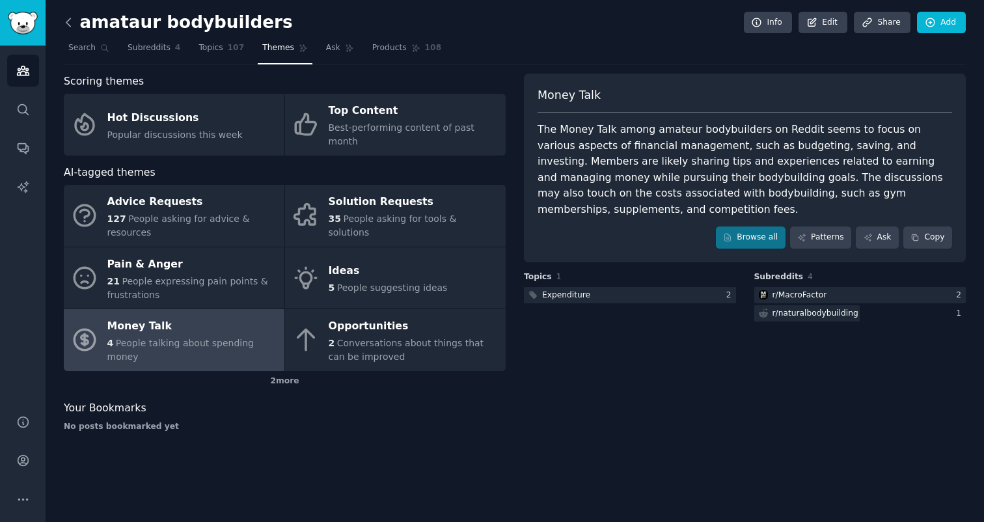
click at [72, 20] on icon at bounding box center [69, 23] width 14 height 14
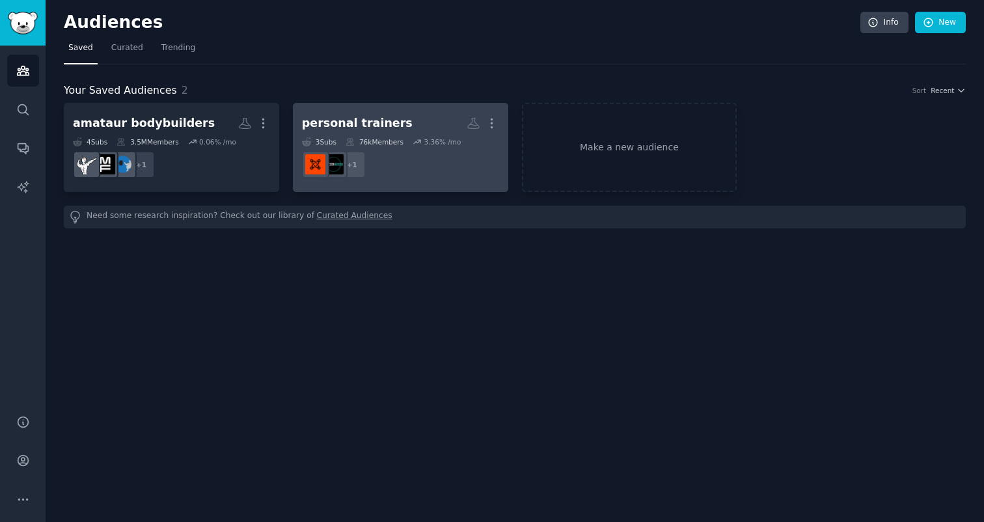
click at [366, 178] on dd "r/personaltraining + 1" at bounding box center [400, 164] width 197 height 36
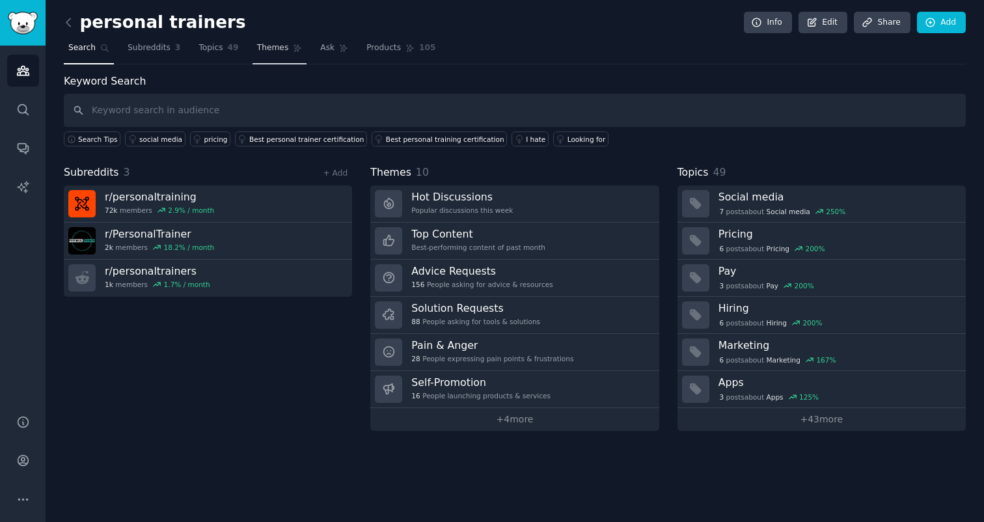
click at [262, 45] on span "Themes" at bounding box center [273, 48] width 32 height 12
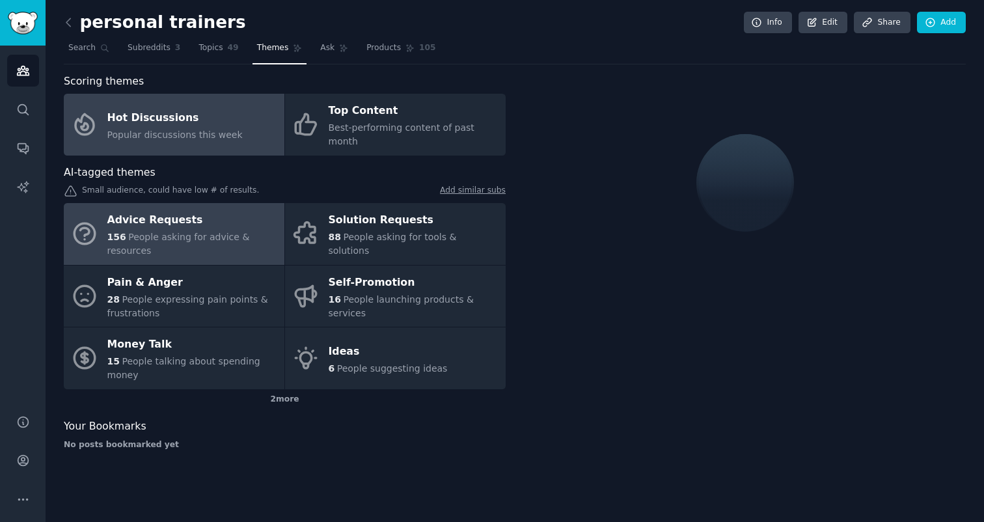
click at [256, 230] on div "156 People asking for advice & resources" at bounding box center [192, 243] width 170 height 27
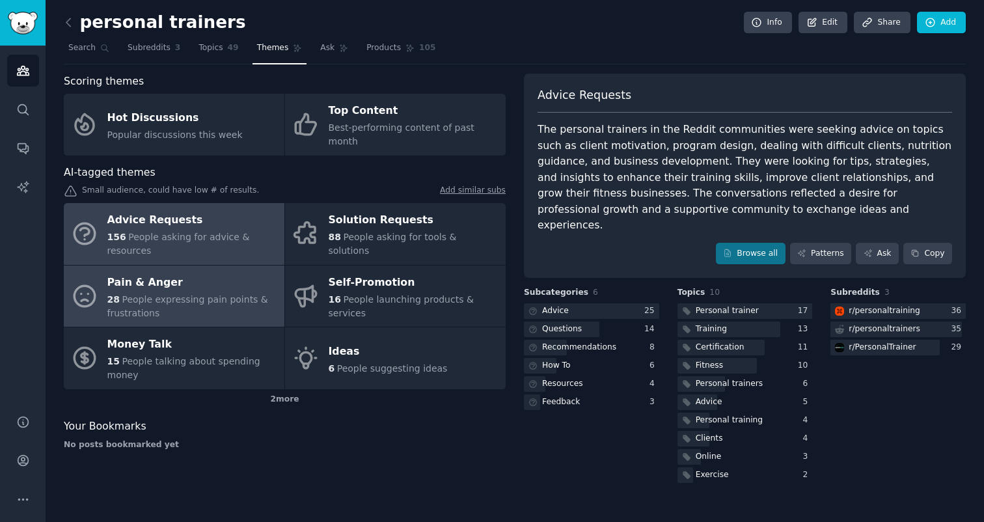
click at [191, 301] on div "28 People expressing pain points & frustrations" at bounding box center [192, 306] width 170 height 27
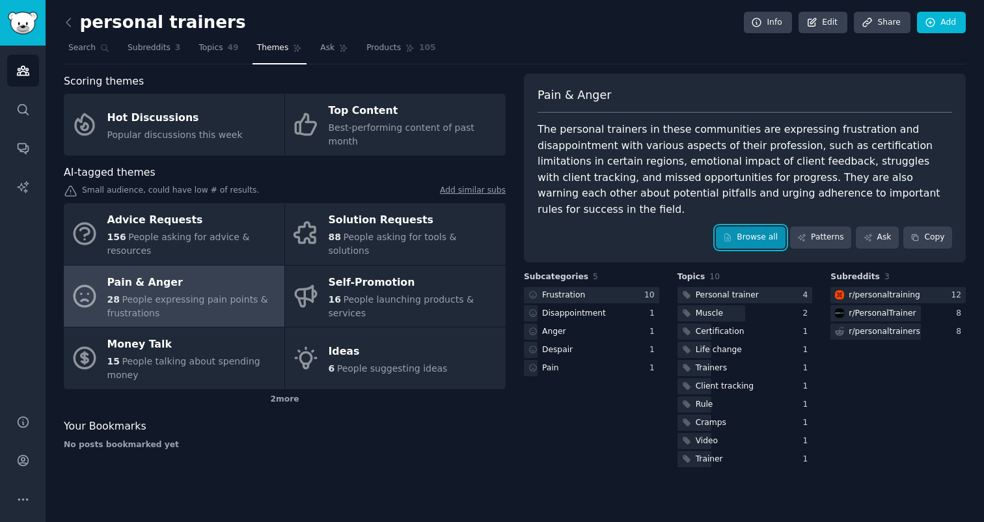
click at [738, 227] on link "Browse all" at bounding box center [751, 237] width 70 height 22
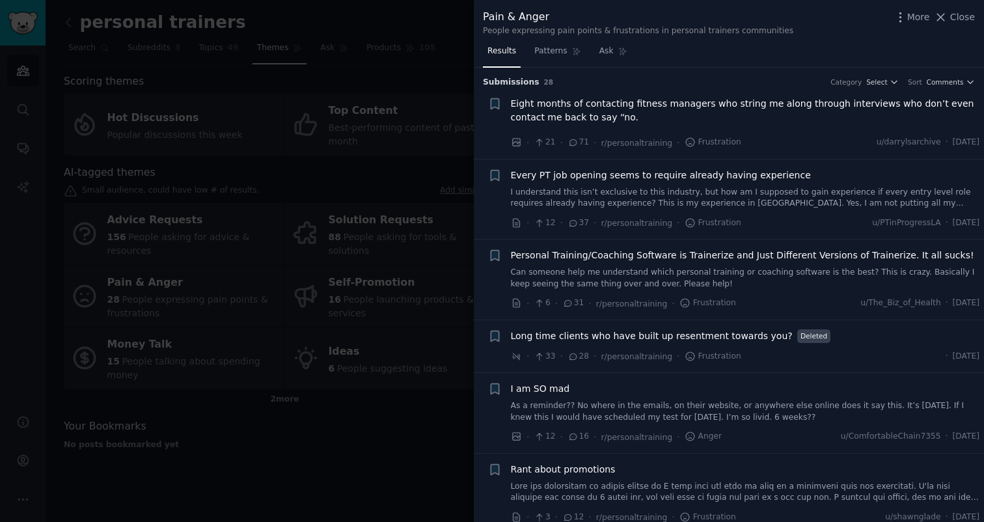
click at [761, 277] on link "Can someone help me understand which personal training or coaching software is …" at bounding box center [745, 278] width 469 height 23
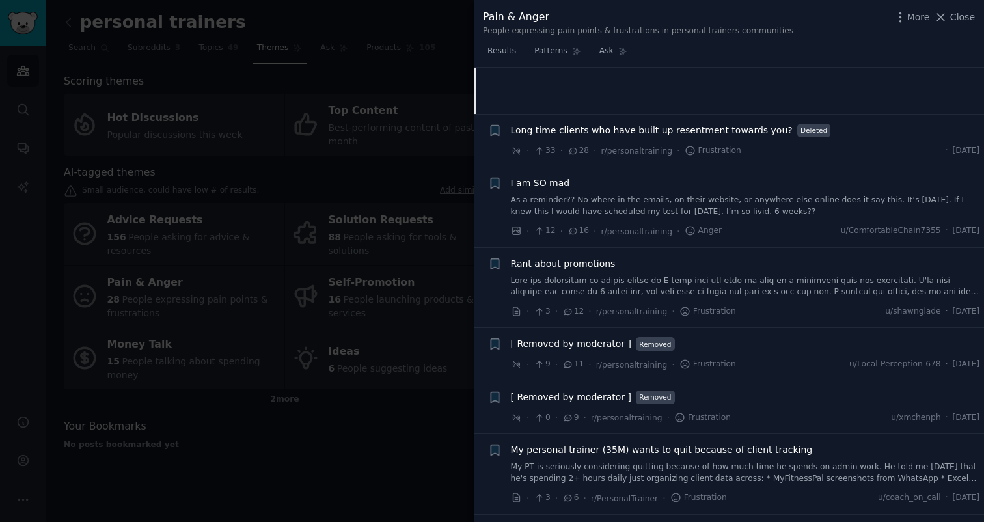
scroll to position [403, 0]
click at [763, 133] on span "Long time clients who have built up resentment towards you?" at bounding box center [652, 129] width 282 height 14
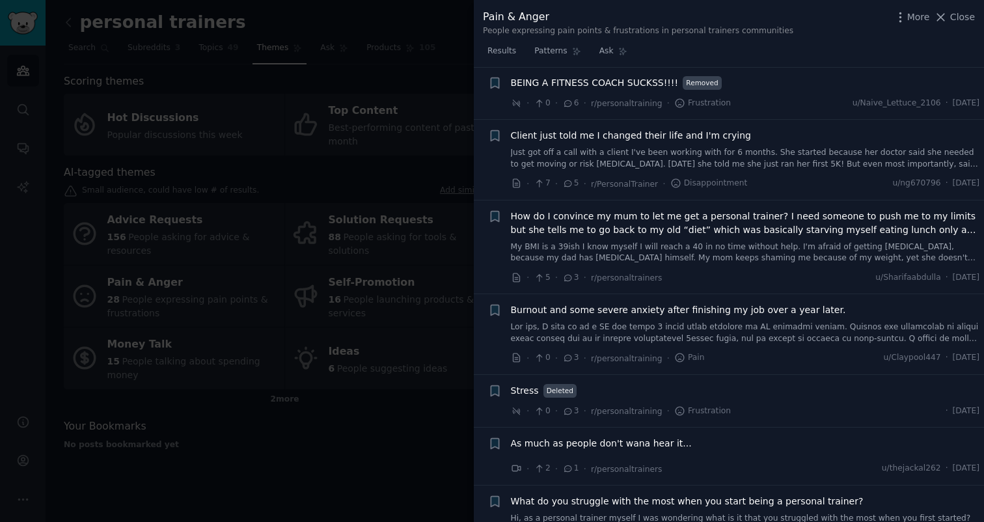
scroll to position [849, 0]
click at [643, 241] on link "My BMI is a 39ish I know myself I will reach a 40 in no time without help. I'm …" at bounding box center [745, 252] width 469 height 23
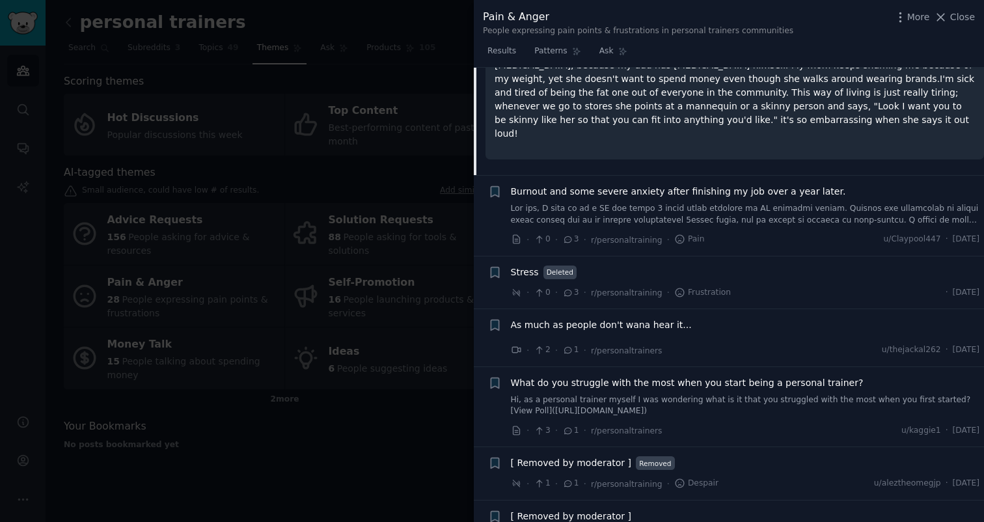
scroll to position [971, 0]
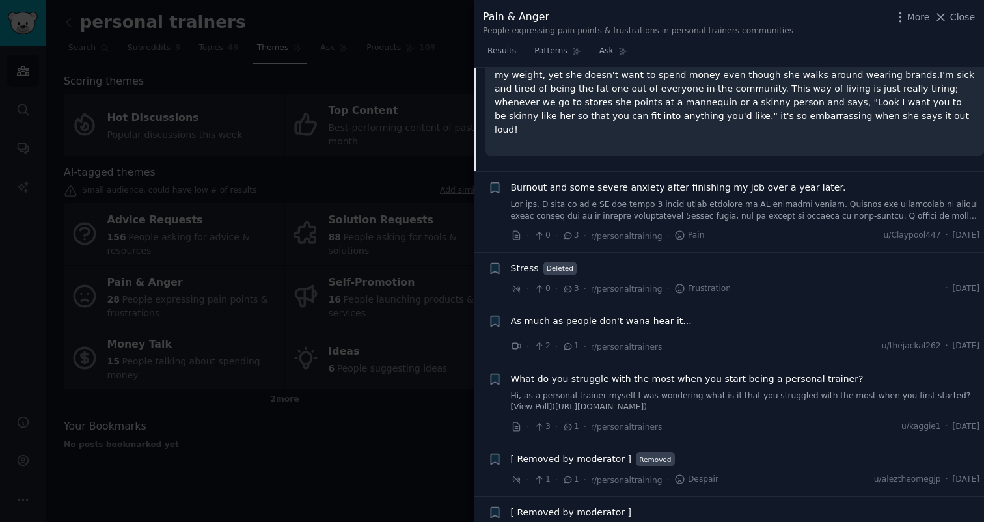
click at [613, 200] on link at bounding box center [745, 210] width 469 height 23
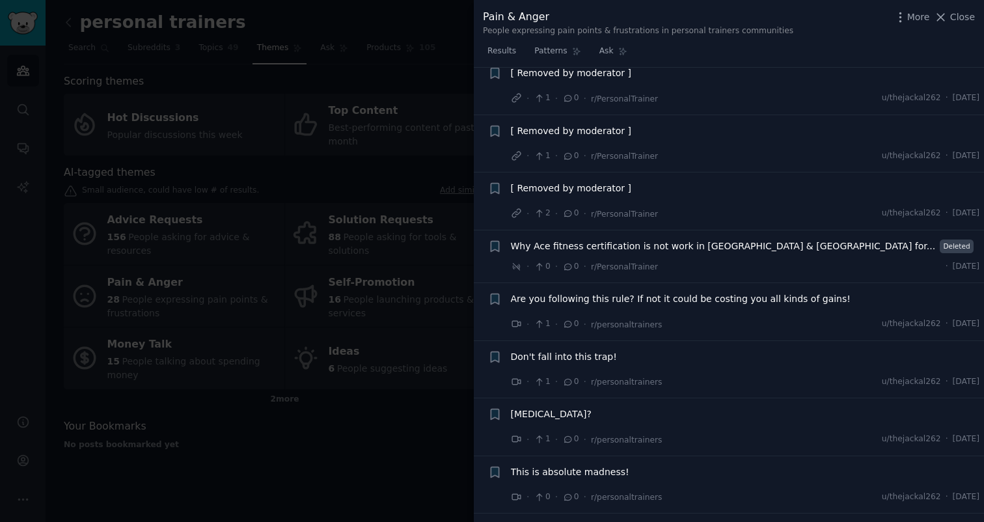
scroll to position [1924, 0]
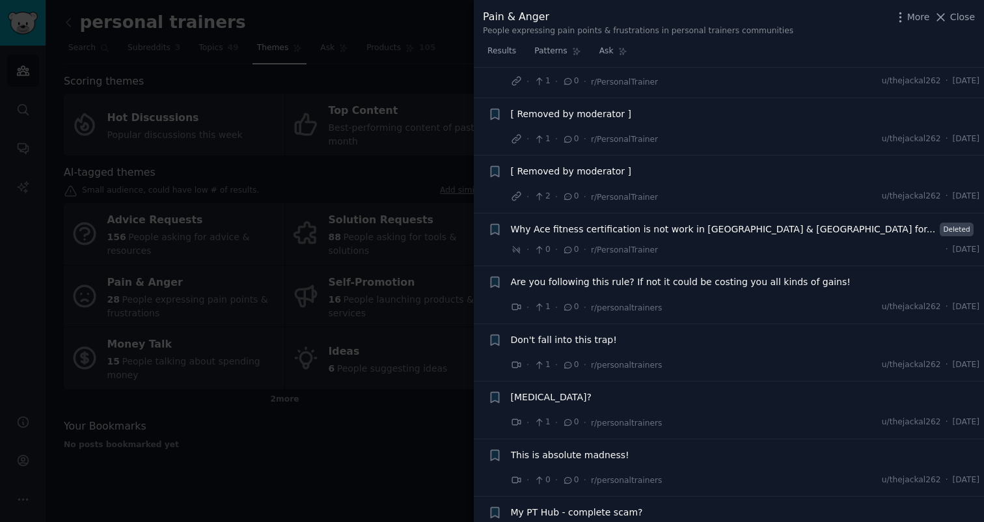
click at [334, 372] on div at bounding box center [492, 261] width 984 height 522
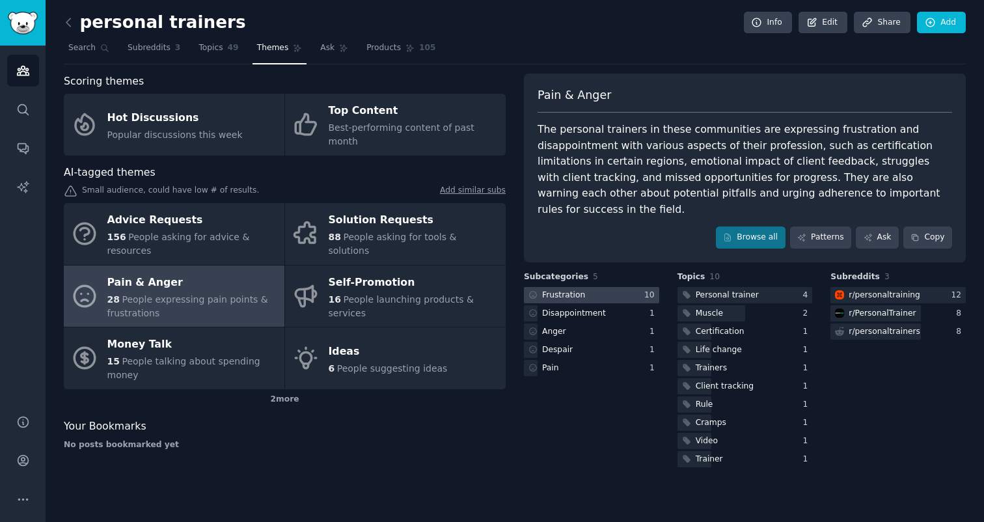
click at [608, 287] on div at bounding box center [591, 295] width 135 height 16
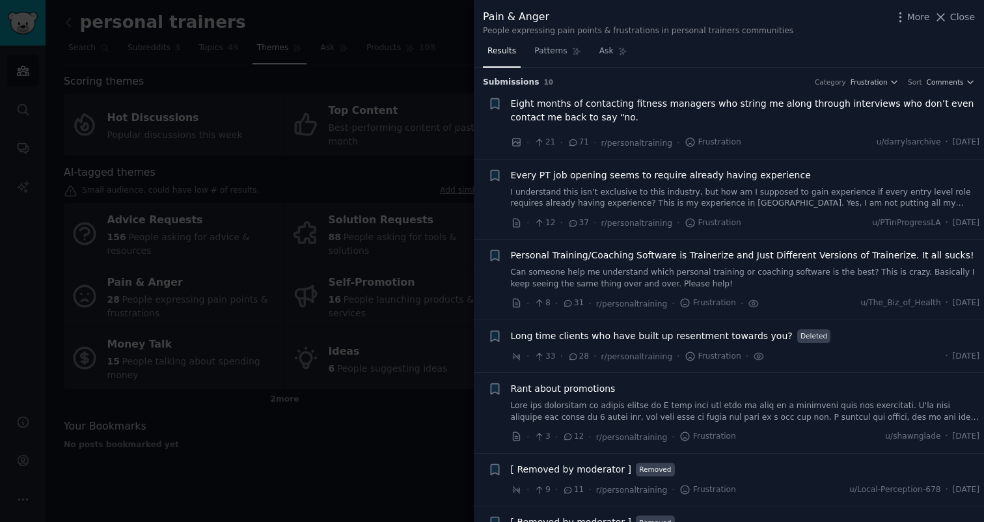
click at [363, 201] on div at bounding box center [492, 261] width 984 height 522
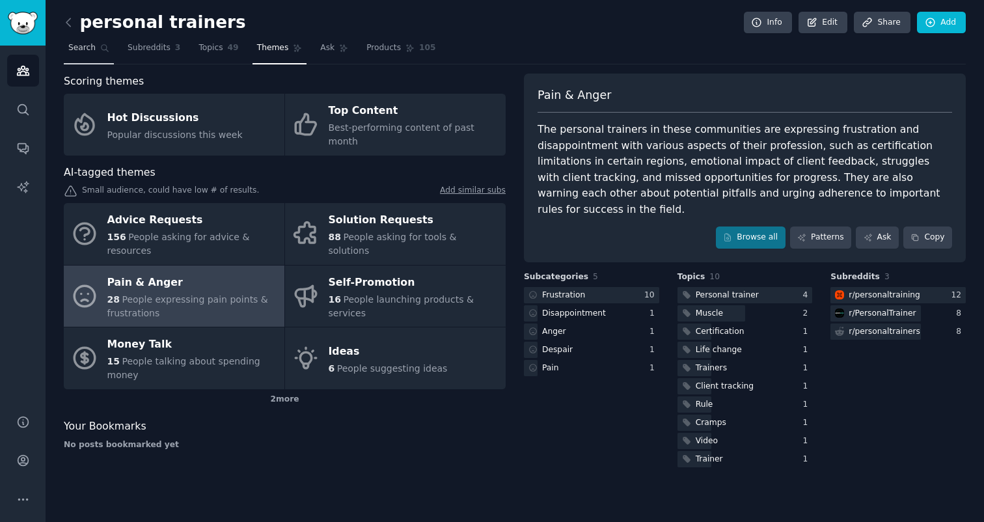
click at [101, 49] on icon at bounding box center [104, 48] width 9 height 9
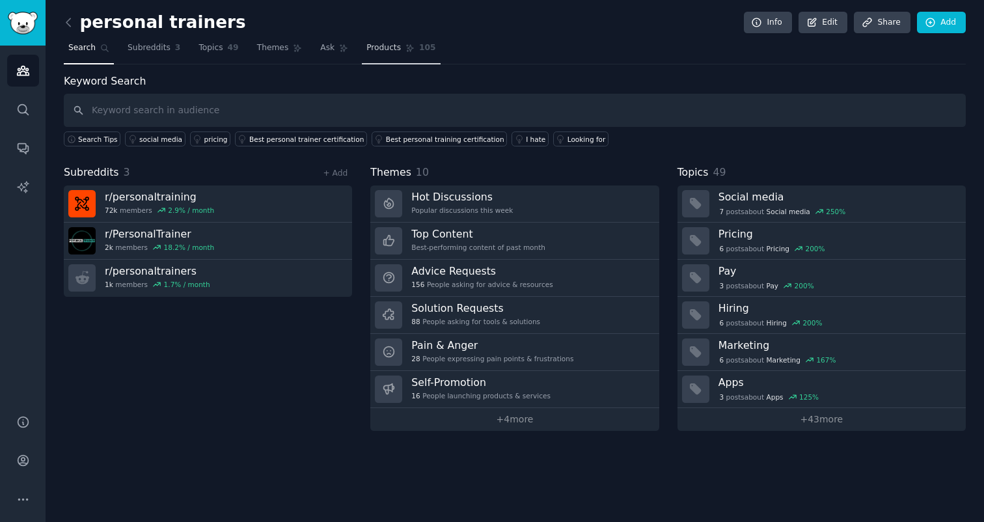
click at [362, 47] on link "Products 105" at bounding box center [401, 51] width 78 height 27
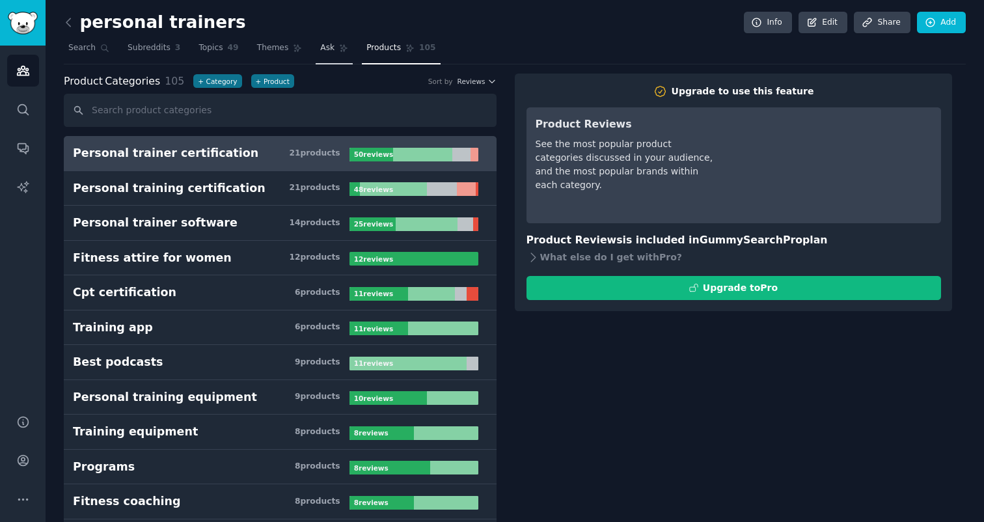
click at [336, 47] on link "Ask" at bounding box center [334, 51] width 37 height 27
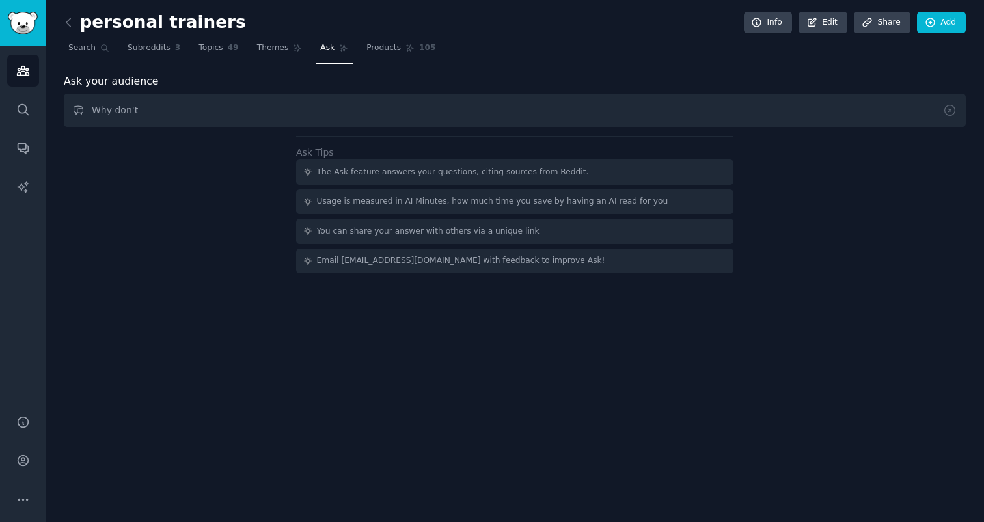
type input "Why don't"
click at [77, 21] on link at bounding box center [72, 22] width 16 height 21
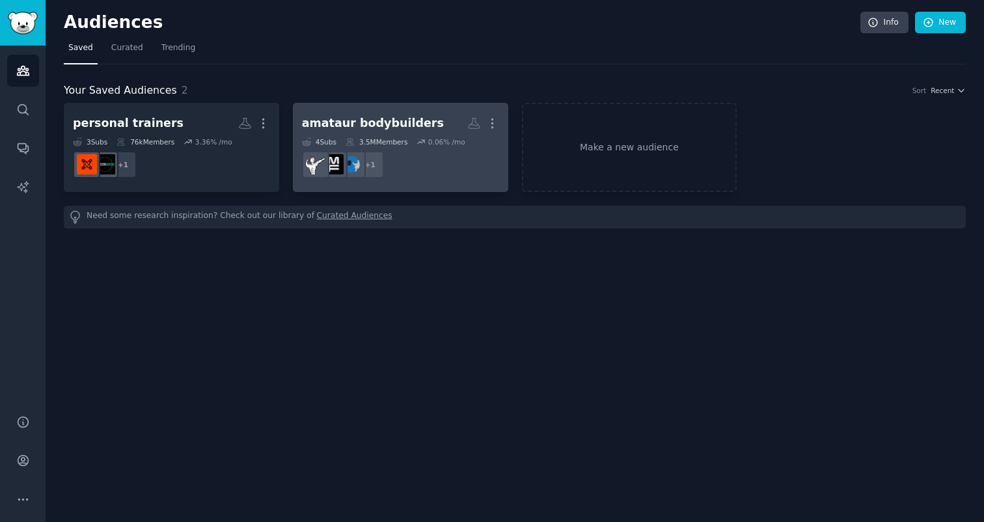
click at [421, 167] on dd "r/naturalbodybuilding + 1" at bounding box center [400, 164] width 197 height 36
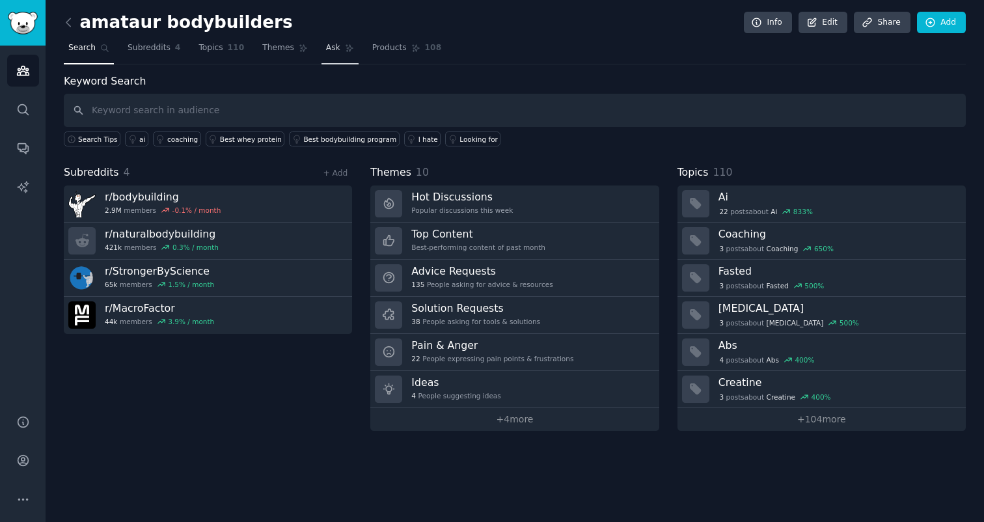
click at [336, 50] on link "Ask" at bounding box center [339, 51] width 37 height 27
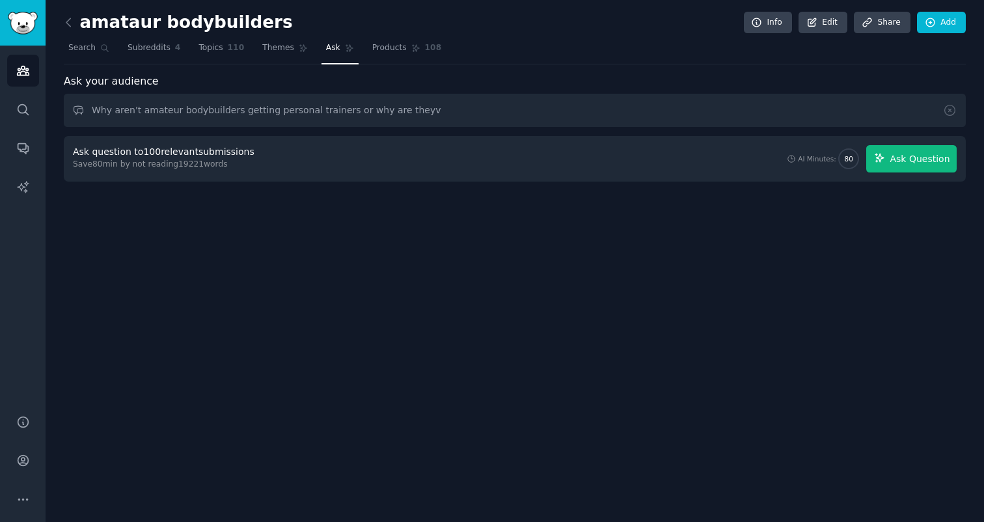
type input "Why aren't amateur bodybuilders getting personal trainers or why are theyv"
click at [897, 162] on span "Ask Question" at bounding box center [919, 159] width 60 height 14
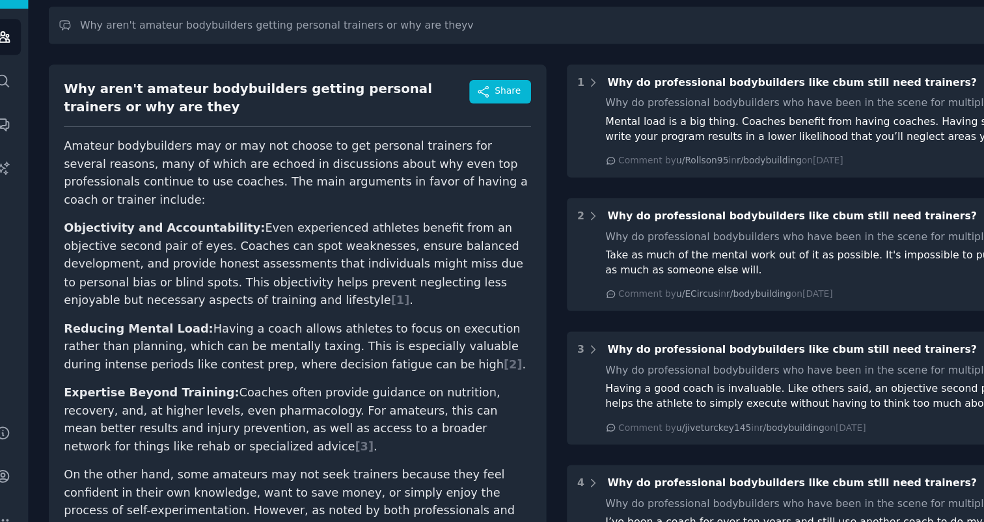
scroll to position [51, 0]
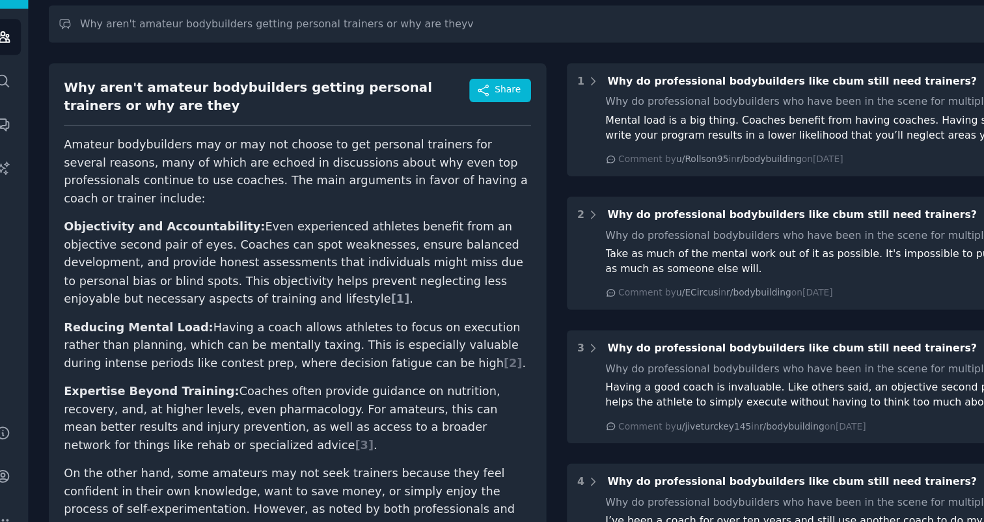
click at [368, 307] on span "[ 1 ]" at bounding box center [376, 302] width 16 height 12
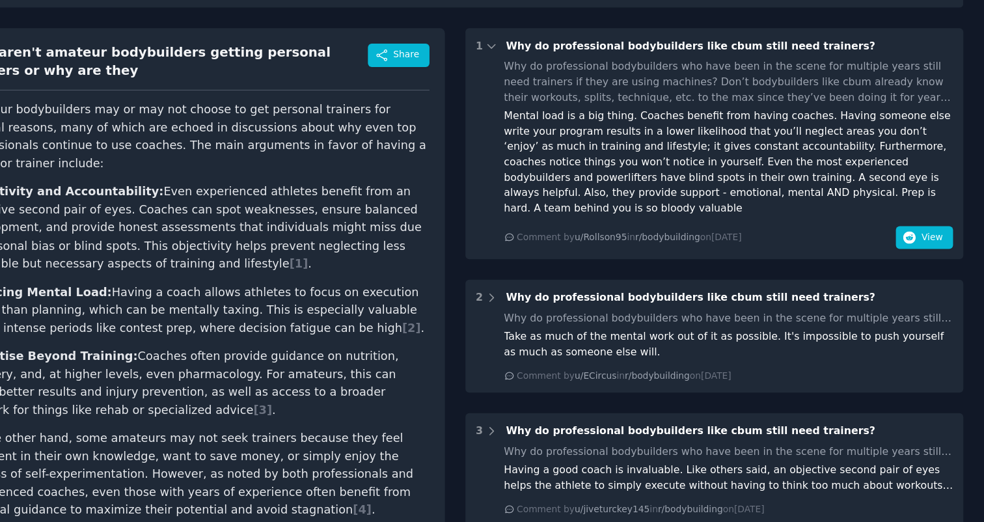
scroll to position [0, 0]
click at [919, 205] on icon "button" at bounding box center [918, 211] width 12 height 12
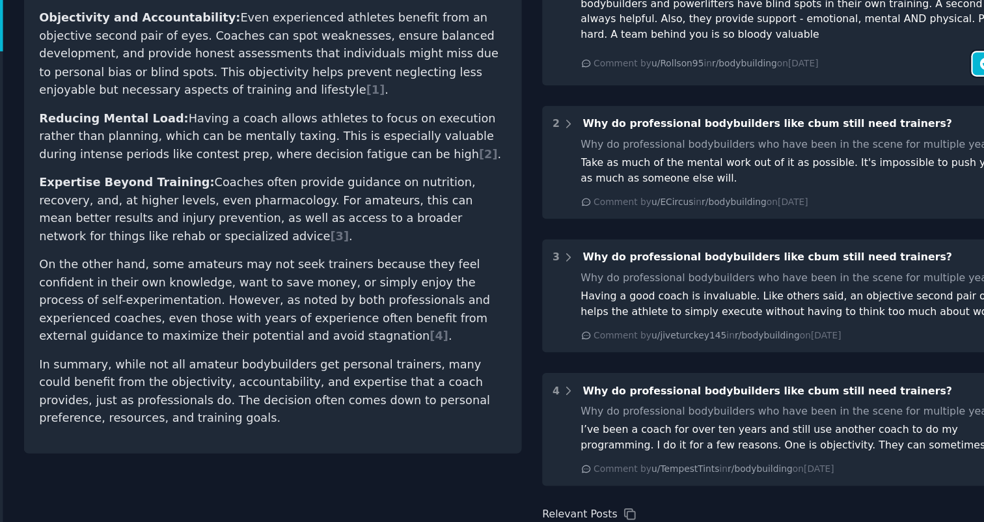
scroll to position [277, 0]
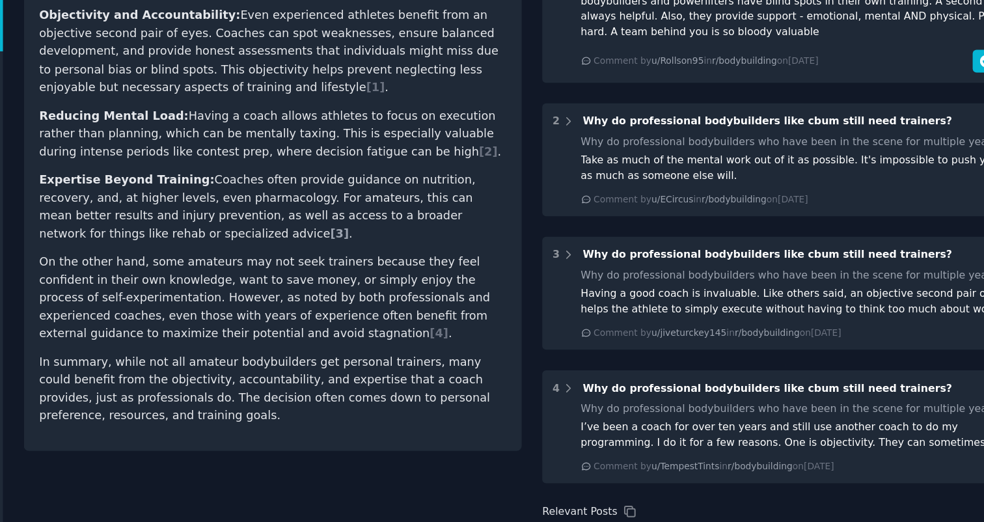
click at [336, 210] on span "[ 3 ]" at bounding box center [344, 207] width 16 height 12
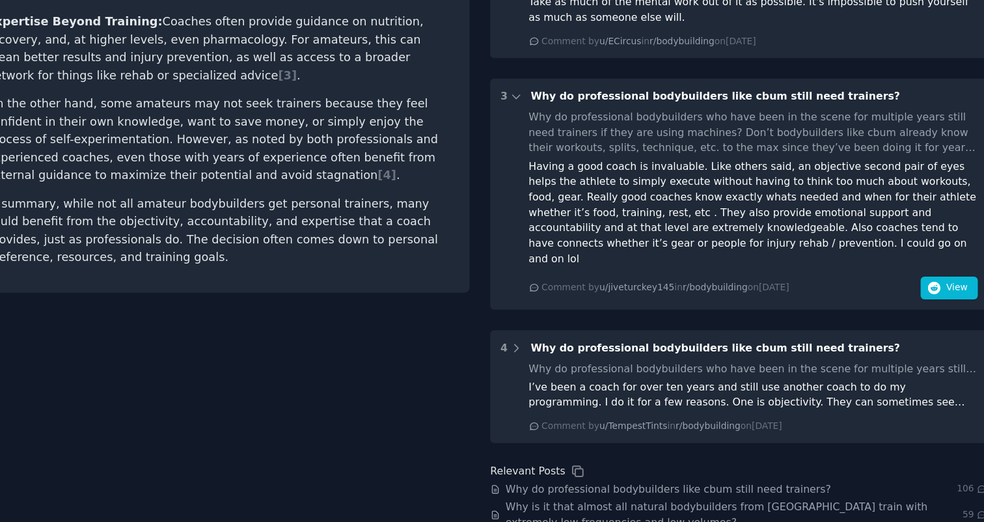
scroll to position [355, 0]
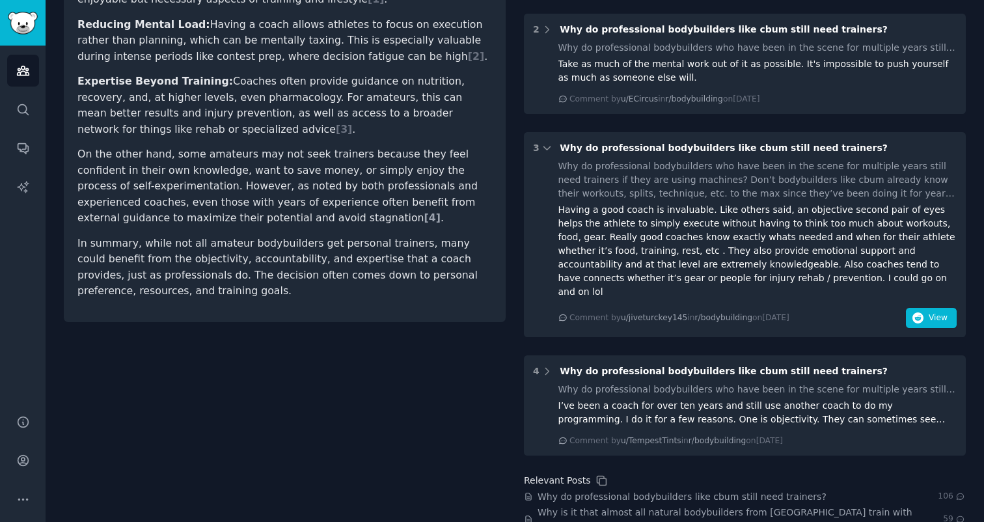
click at [424, 219] on span "[ 4 ]" at bounding box center [432, 217] width 16 height 12
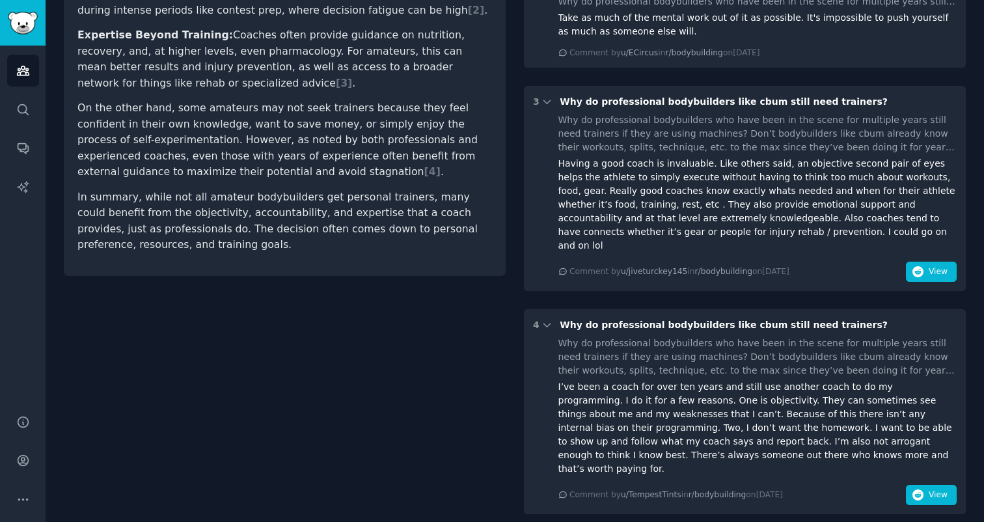
scroll to position [405, 0]
